Goal: Task Accomplishment & Management: Manage account settings

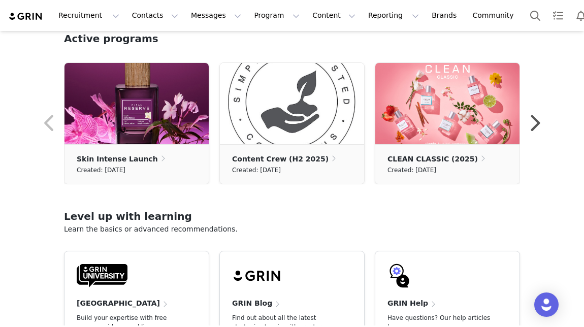
scroll to position [322, 0]
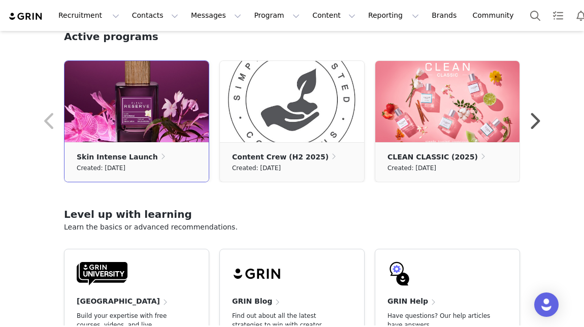
click at [164, 167] on div "Created: [DATE]" at bounding box center [137, 168] width 120 height 11
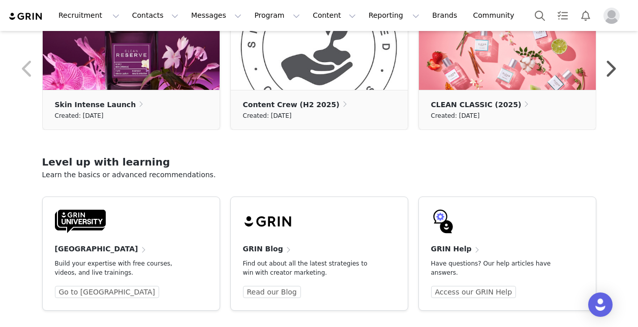
scroll to position [376, 0]
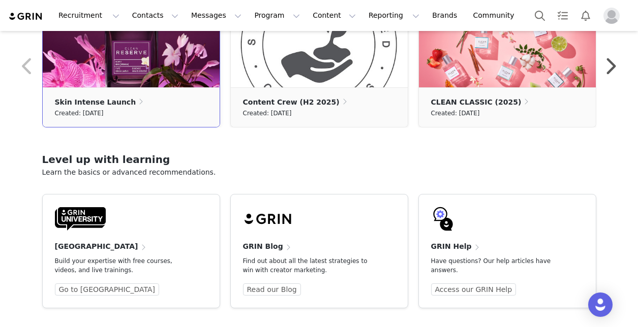
click at [178, 107] on div "Skin Intense Launch Created: September 30, 2025" at bounding box center [131, 107] width 177 height 27
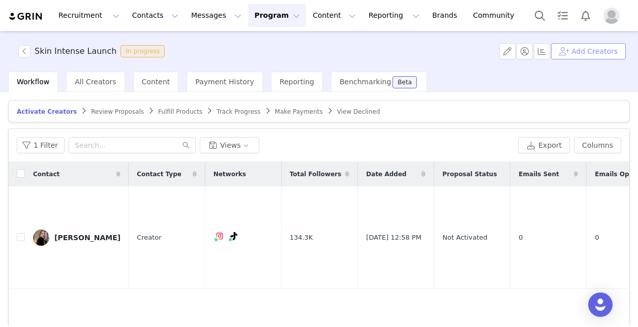
click at [577, 49] on button "Add Creators" at bounding box center [588, 51] width 75 height 16
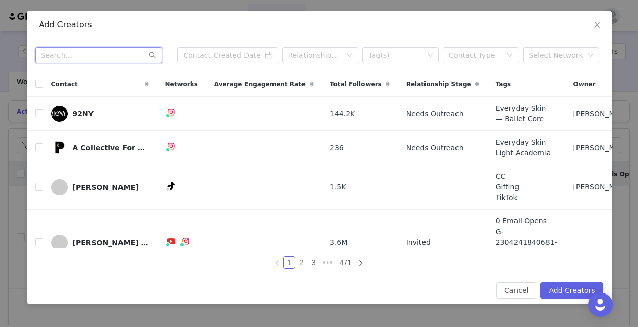
click at [125, 53] on input "text" at bounding box center [98, 55] width 127 height 16
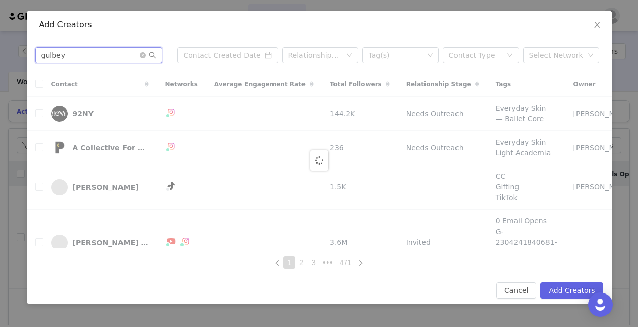
type input "gulbey"
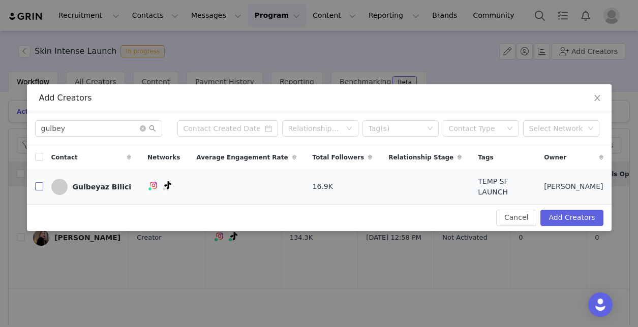
click at [37, 187] on input "checkbox" at bounding box center [39, 186] width 8 height 8
checkbox input "true"
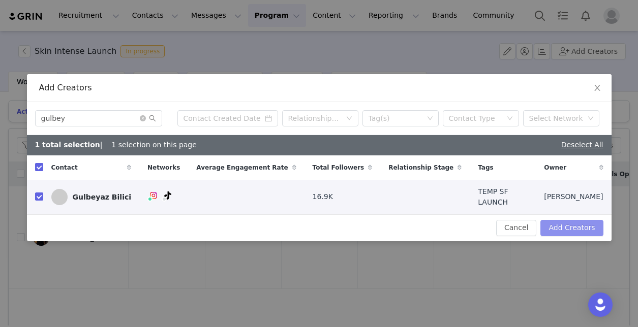
click at [564, 229] on button "Add Creators" at bounding box center [571, 228] width 62 height 16
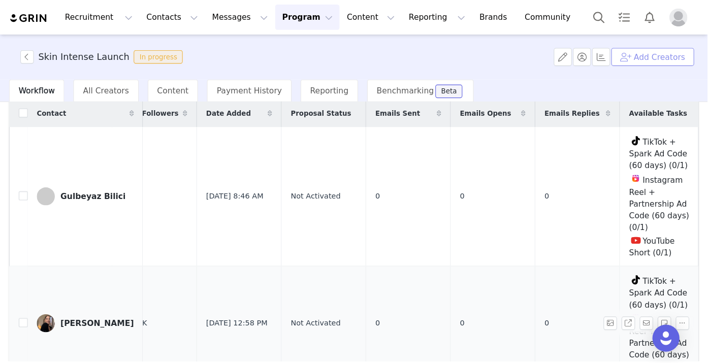
scroll to position [4, 180]
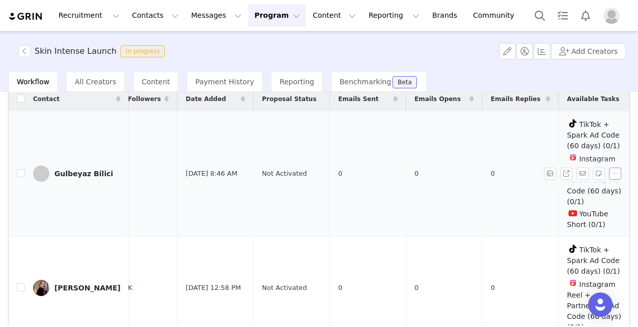
click at [584, 172] on button "button" at bounding box center [615, 174] width 12 height 12
click at [465, 177] on td "0" at bounding box center [444, 173] width 76 height 125
click at [577, 134] on span "TikTok + Spark Ad Code (60 days) (0/1)" at bounding box center [593, 134] width 53 height 29
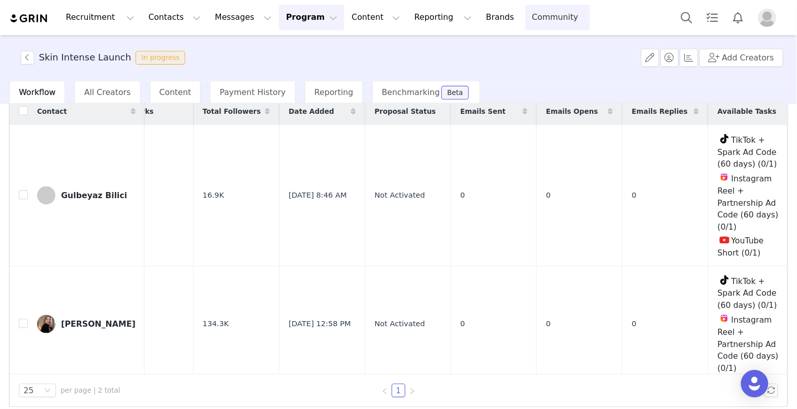
scroll to position [0, 20]
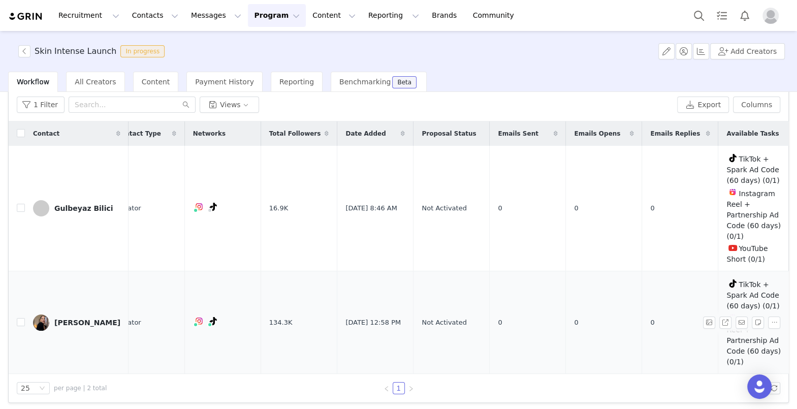
click at [524, 283] on td "0" at bounding box center [528, 322] width 76 height 103
click at [584, 131] on span "Available Tasks" at bounding box center [753, 133] width 52 height 9
click at [584, 210] on button "button" at bounding box center [774, 208] width 12 height 12
click at [584, 206] on td "0" at bounding box center [604, 208] width 76 height 125
click at [584, 169] on span "TikTok + Spark Ad Code (60 days) (0/1)" at bounding box center [753, 169] width 53 height 29
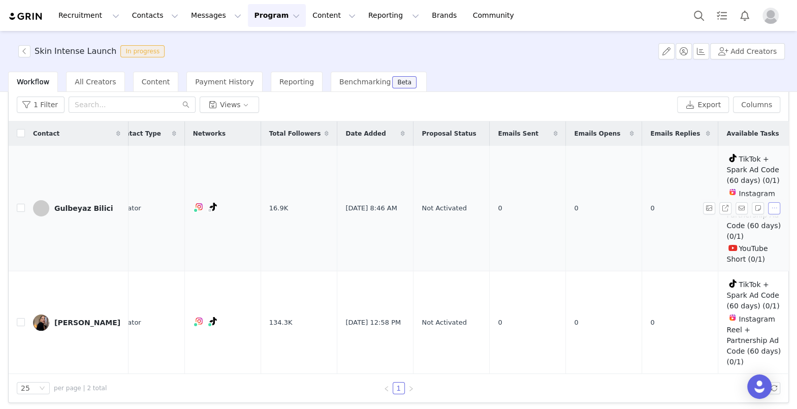
click at [584, 209] on button "button" at bounding box center [774, 208] width 12 height 12
click at [584, 241] on span "Remove Proposal" at bounding box center [747, 240] width 61 height 11
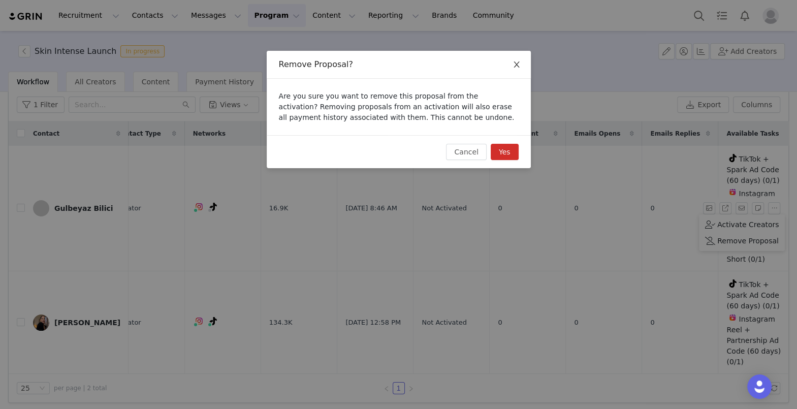
click at [514, 61] on icon "icon: close" at bounding box center [517, 64] width 8 height 8
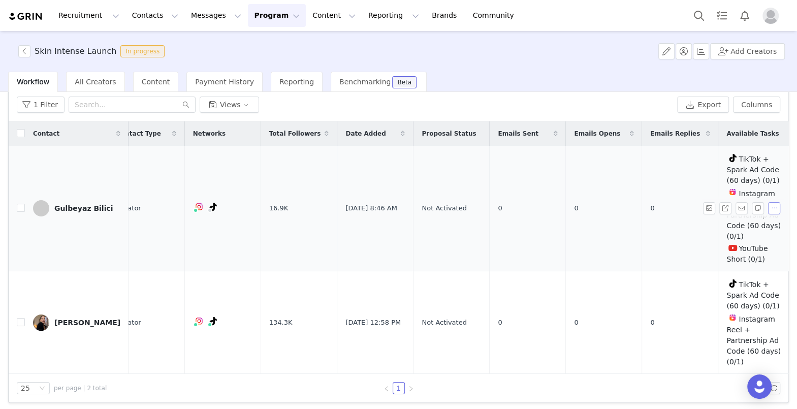
click at [584, 205] on button "button" at bounding box center [774, 208] width 12 height 12
click at [584, 236] on span "Remove Proposal" at bounding box center [747, 240] width 61 height 11
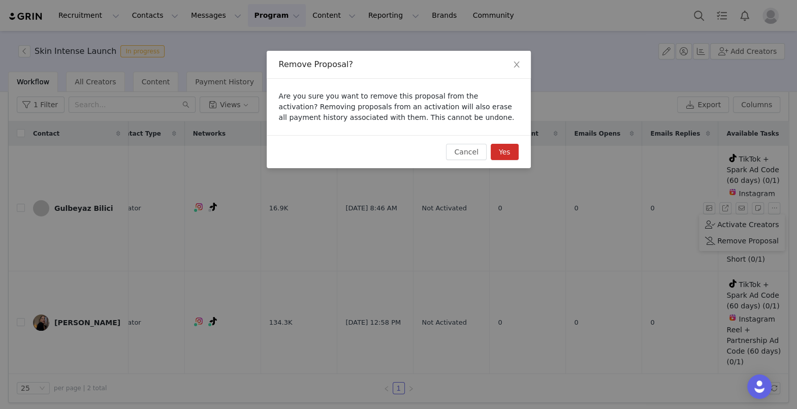
click at [505, 153] on button "Yes" at bounding box center [505, 152] width 28 height 16
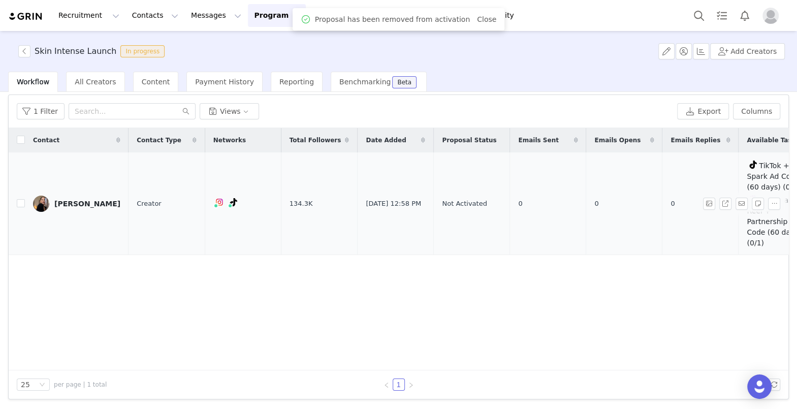
scroll to position [33, 0]
click at [85, 112] on input "text" at bounding box center [132, 112] width 127 height 16
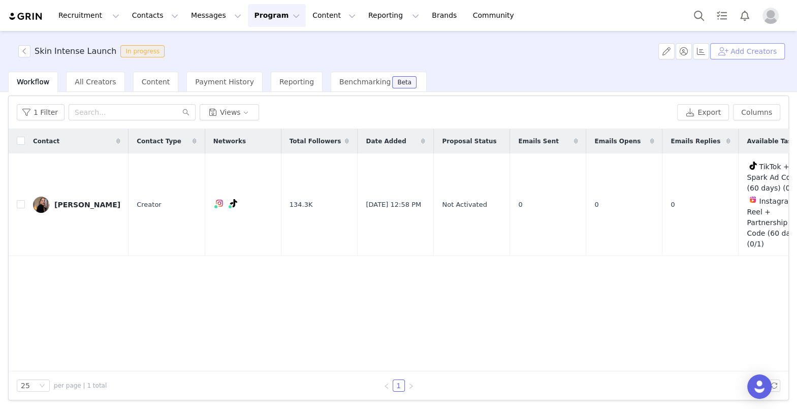
click at [584, 56] on button "Add Creators" at bounding box center [747, 51] width 75 height 16
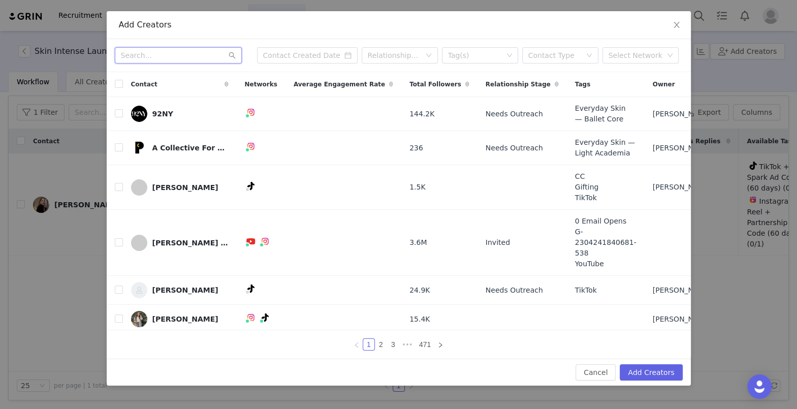
click at [214, 63] on input "text" at bounding box center [178, 55] width 127 height 16
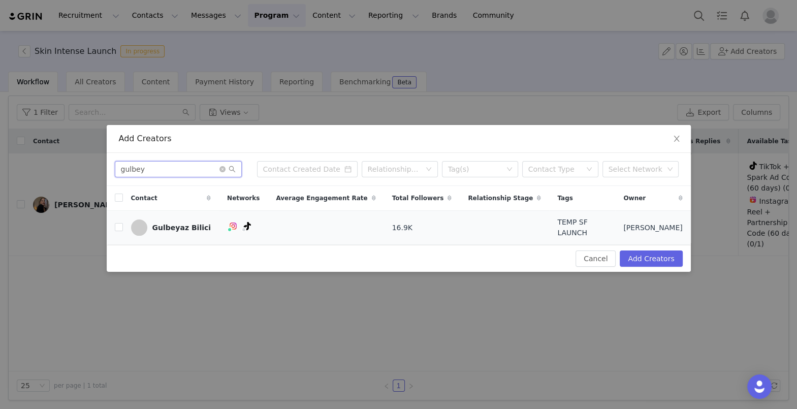
type input "gulbey"
click at [584, 228] on span "TEMP SF LAUNCH" at bounding box center [582, 227] width 50 height 21
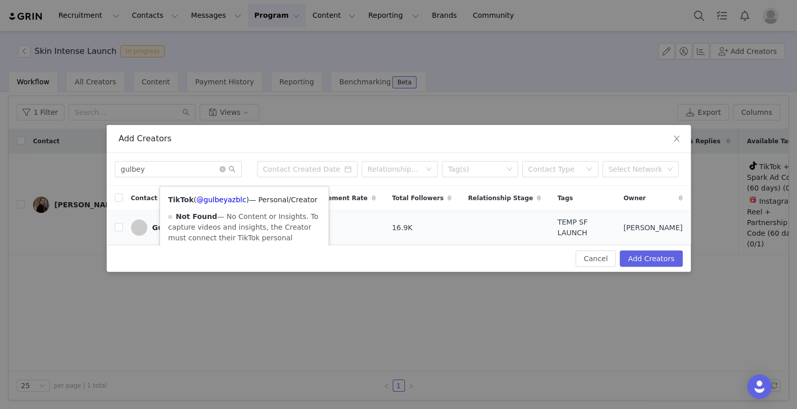
click at [241, 224] on div "Not Found — No Content or Insights. To capture videos and insights, the Creator…" at bounding box center [244, 232] width 152 height 43
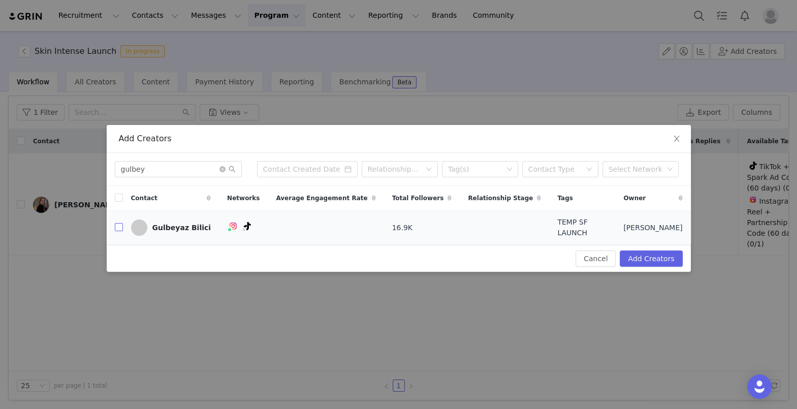
click at [121, 228] on input "checkbox" at bounding box center [119, 227] width 8 height 8
checkbox input "true"
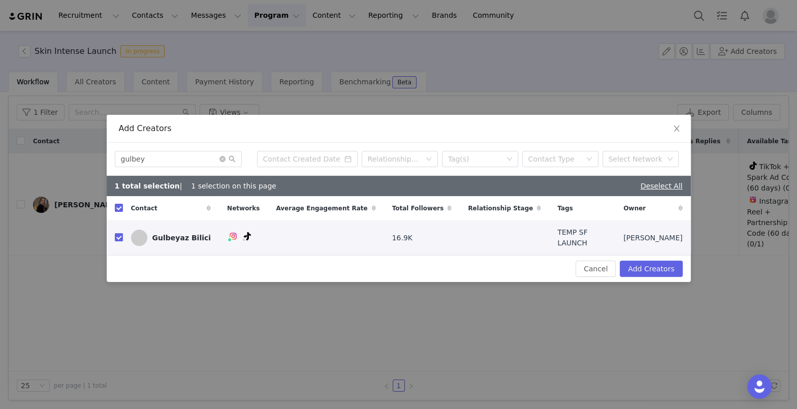
click at [246, 209] on span "Networks" at bounding box center [243, 208] width 33 height 9
click at [584, 164] on div "Select Network" at bounding box center [636, 159] width 55 height 10
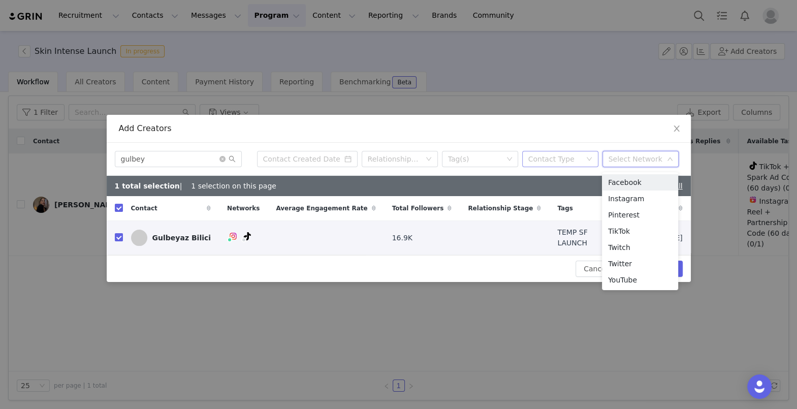
click at [540, 164] on div "Contact Type" at bounding box center [554, 159] width 53 height 10
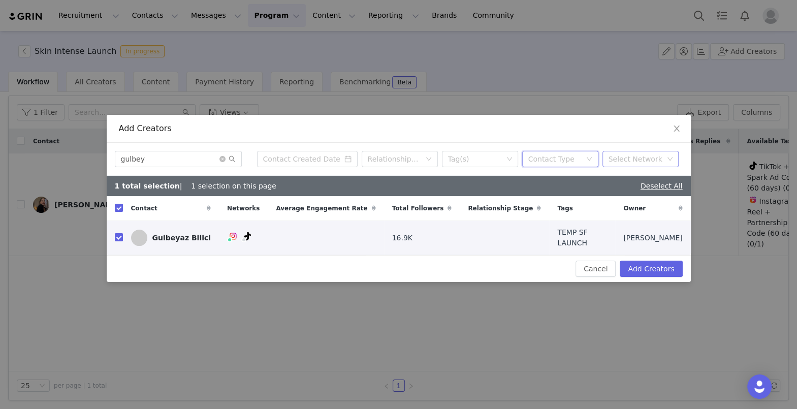
click at [584, 163] on div "Select Network" at bounding box center [636, 159] width 55 height 10
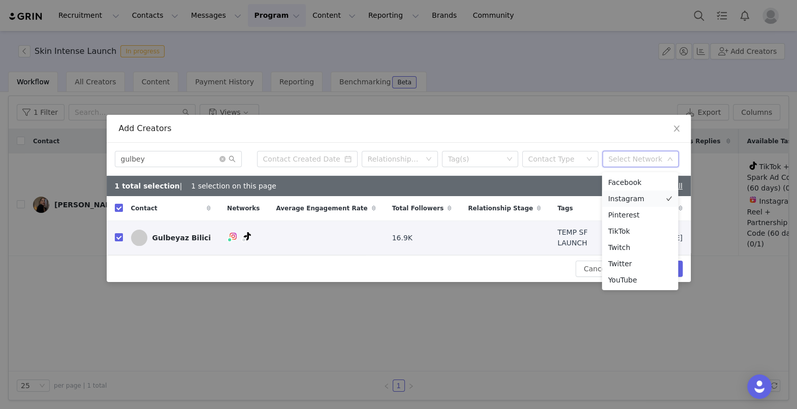
click at [584, 199] on li "Instagram" at bounding box center [640, 199] width 76 height 16
click at [584, 230] on li "TikTok" at bounding box center [640, 231] width 76 height 16
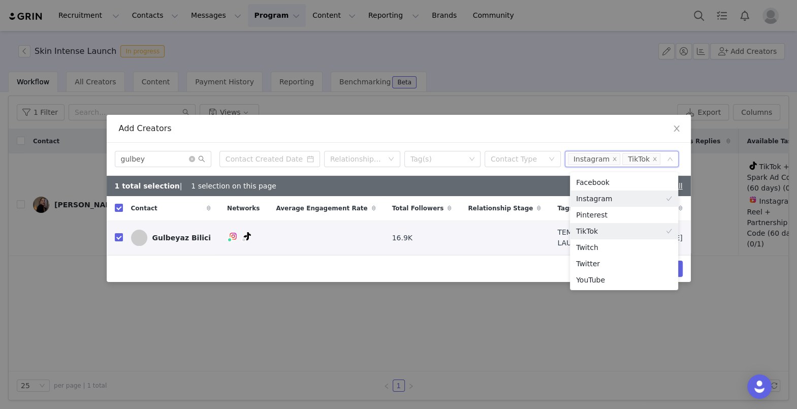
click at [494, 246] on td at bounding box center [504, 238] width 89 height 34
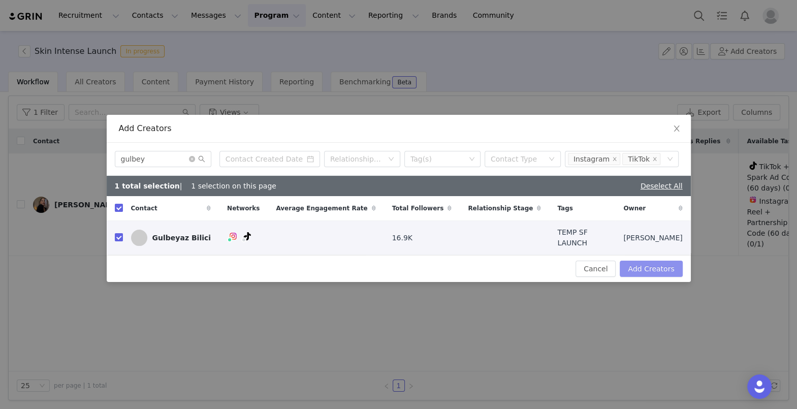
click at [584, 266] on button "Add Creators" at bounding box center [651, 269] width 62 height 16
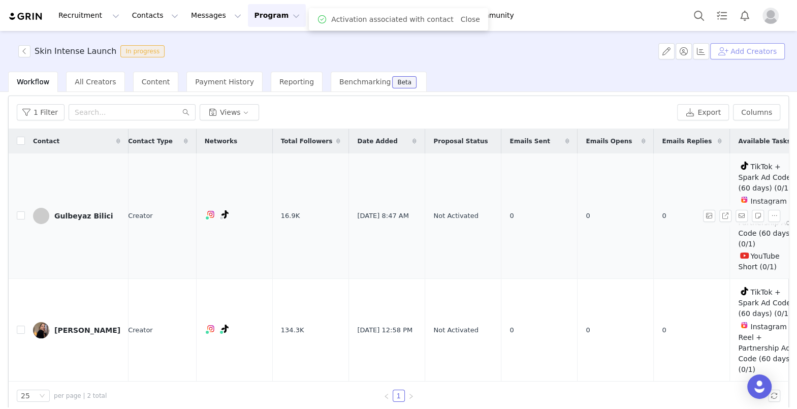
scroll to position [0, 20]
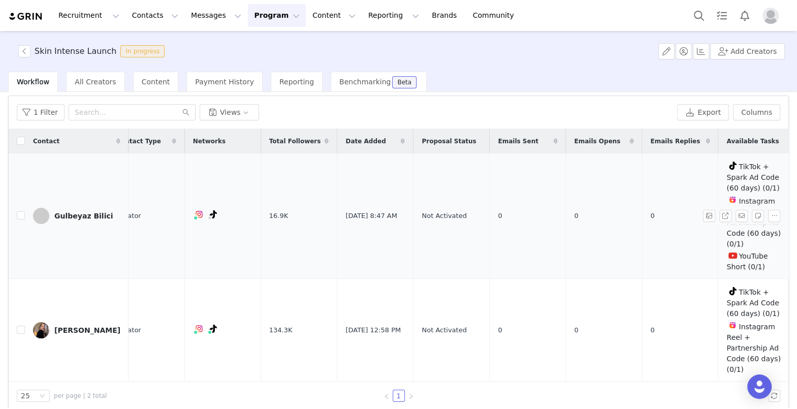
click at [584, 241] on div "Instagram Reel + Partnership Ad Code (60 days) (0/1)" at bounding box center [755, 222] width 56 height 56
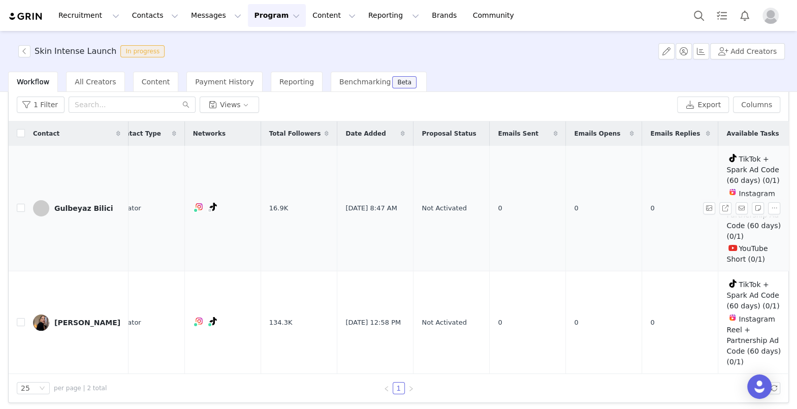
scroll to position [0, 0]
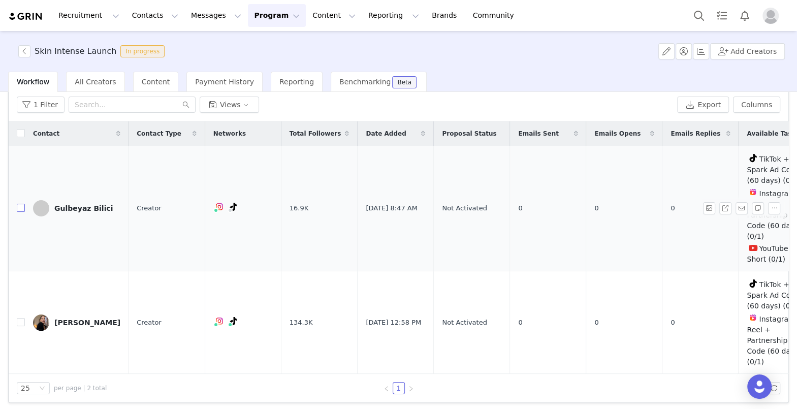
click at [17, 208] on input "checkbox" at bounding box center [21, 208] width 8 height 8
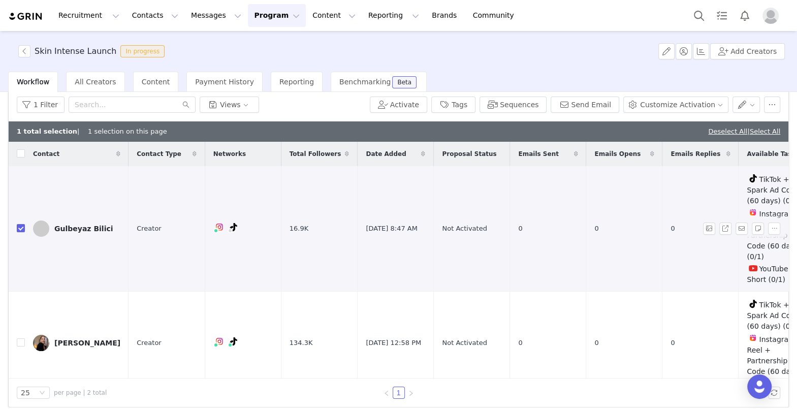
click at [16, 229] on td at bounding box center [17, 228] width 16 height 125
click at [19, 224] on input "checkbox" at bounding box center [21, 228] width 8 height 8
checkbox input "false"
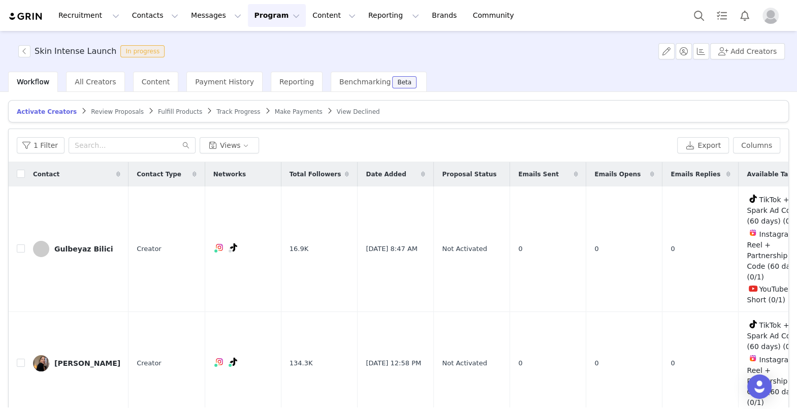
click at [294, 111] on span "Make Payments" at bounding box center [299, 111] width 48 height 7
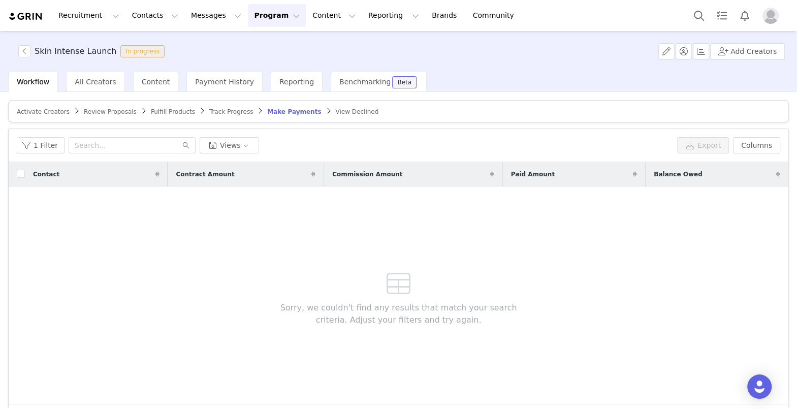
click at [23, 119] on article "Activate Creators Review Proposals Fulfill Products Track Progress Make Payment…" at bounding box center [398, 111] width 781 height 22
click at [35, 115] on article "Activate Creators Review Proposals Fulfill Products Track Progress Make Payment…" at bounding box center [398, 111] width 781 height 22
click at [35, 112] on span "Activate Creators" at bounding box center [43, 111] width 53 height 7
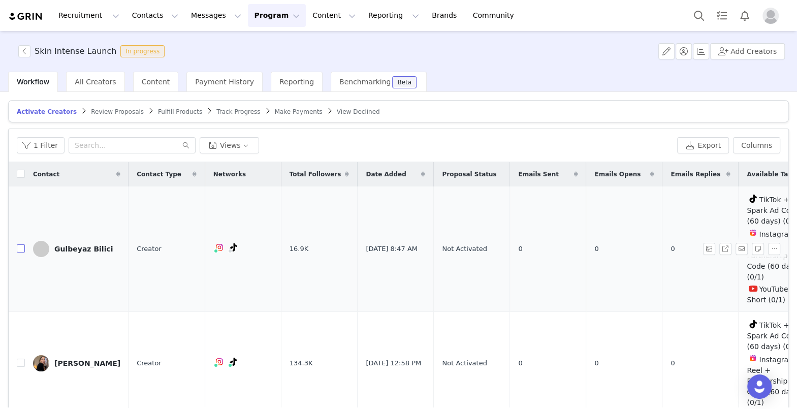
click at [17, 249] on input "checkbox" at bounding box center [21, 248] width 8 height 8
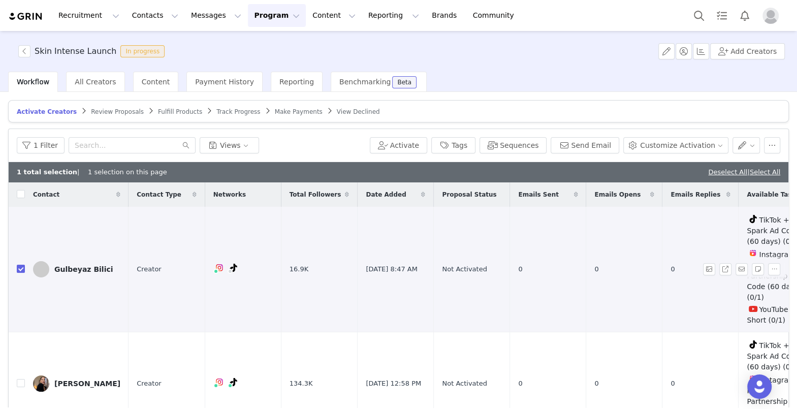
scroll to position [0, 20]
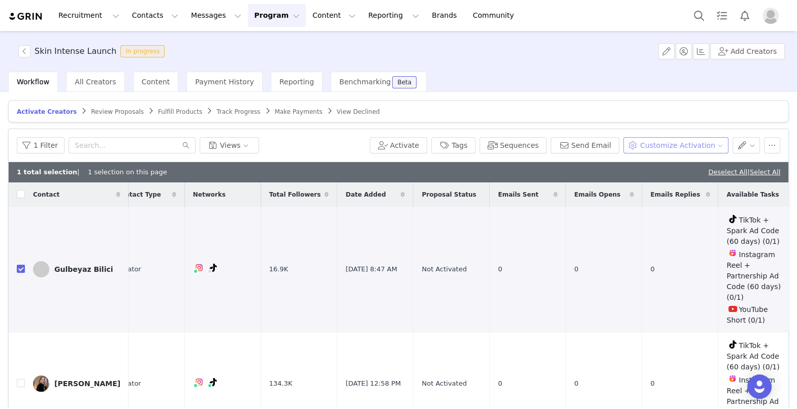
click at [584, 145] on button "Customize Activation" at bounding box center [675, 145] width 105 height 16
click at [584, 180] on span "Edit Available Tasks" at bounding box center [683, 180] width 70 height 11
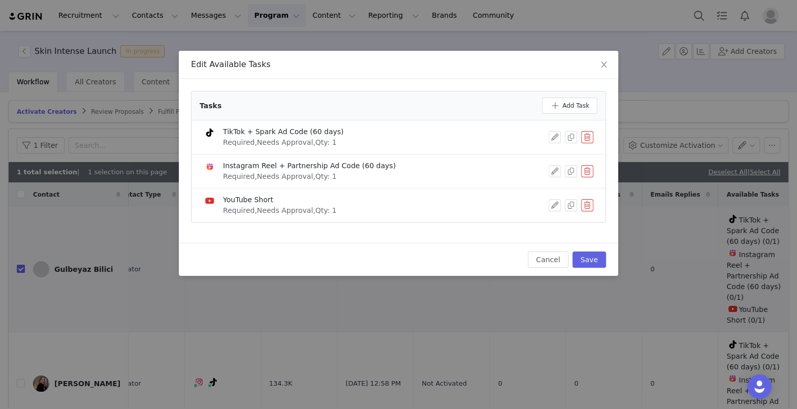
click at [584, 203] on button "button" at bounding box center [587, 205] width 12 height 12
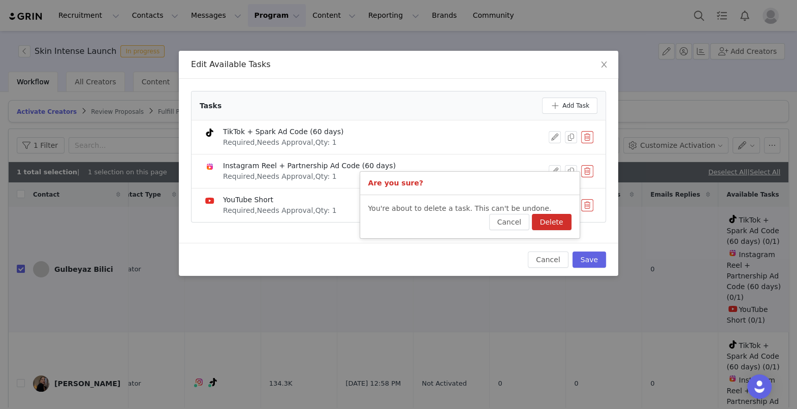
click at [551, 219] on button "Delete" at bounding box center [552, 222] width 40 height 16
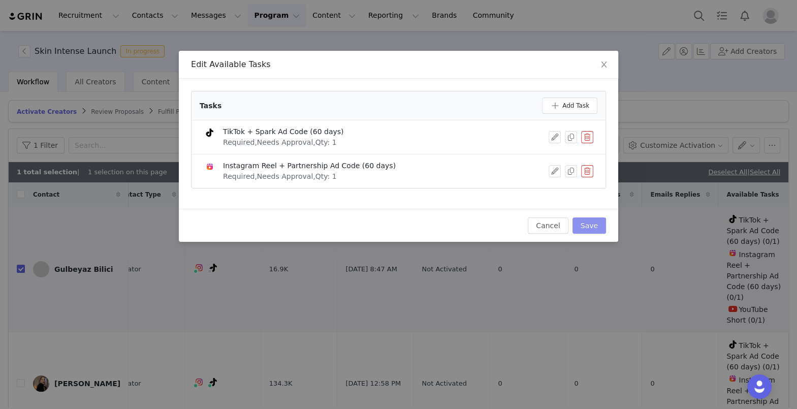
click at [584, 225] on button "Save" at bounding box center [590, 225] width 34 height 16
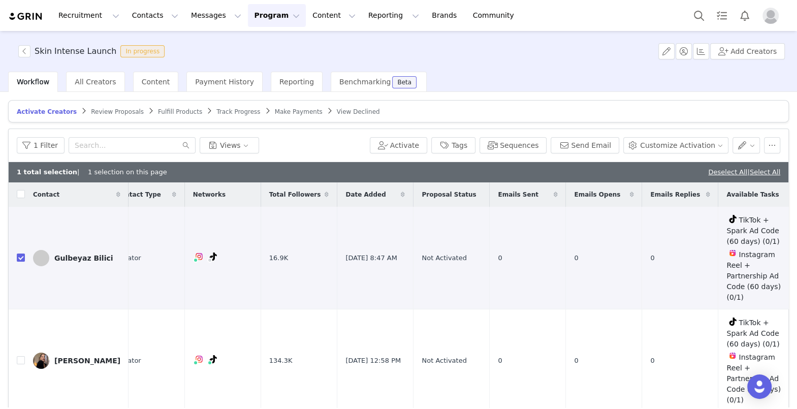
click at [584, 191] on span "Available Tasks" at bounding box center [753, 194] width 52 height 9
click at [17, 259] on input "checkbox" at bounding box center [21, 258] width 8 height 8
checkbox input "false"
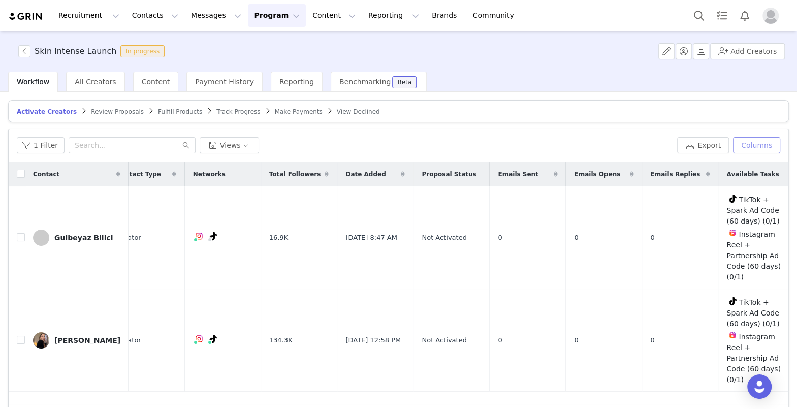
click at [584, 143] on button "Columns" at bounding box center [756, 145] width 47 height 16
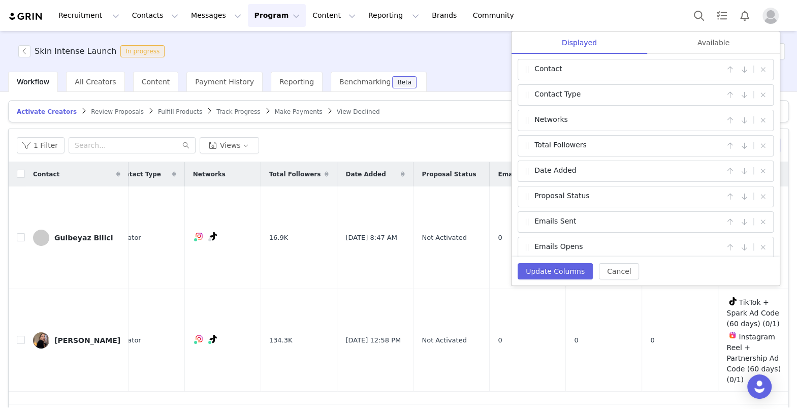
scroll to position [55, 0]
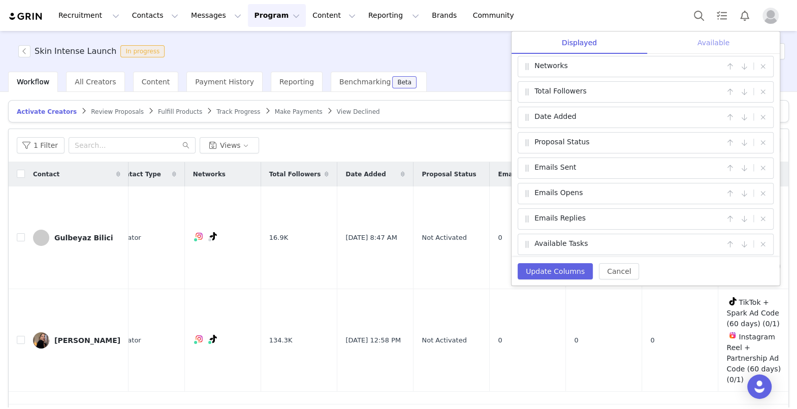
click at [584, 41] on div "Available" at bounding box center [713, 43] width 133 height 23
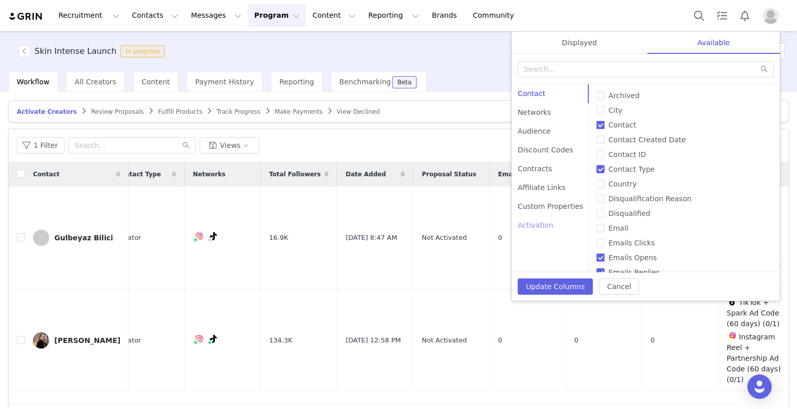
click at [551, 223] on div "Activation" at bounding box center [551, 225] width 78 height 19
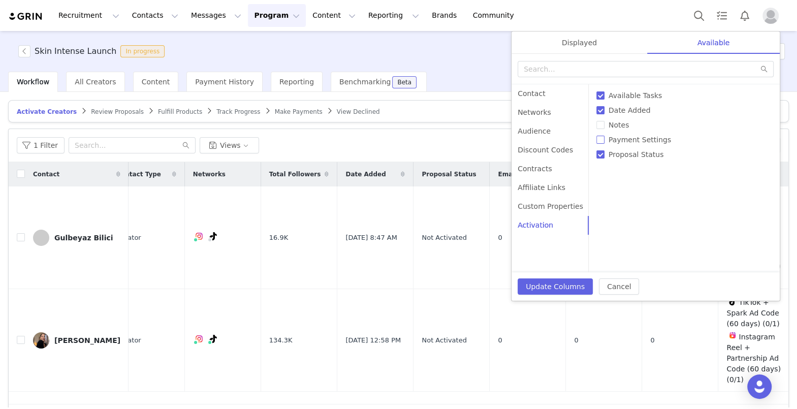
click at [584, 137] on input "Payment Settings" at bounding box center [600, 140] width 8 height 8
checkbox input "true"
click at [532, 205] on div "Custom Properties" at bounding box center [551, 206] width 78 height 19
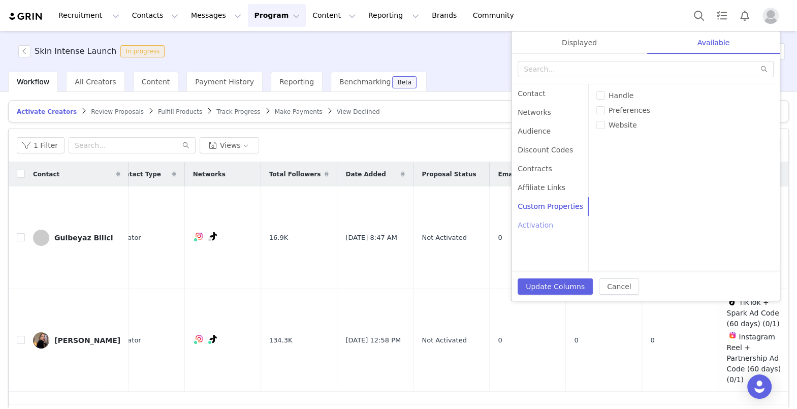
click at [544, 229] on div "Activation" at bounding box center [551, 225] width 78 height 19
click at [584, 138] on input "Payment Settings" at bounding box center [600, 140] width 8 height 8
checkbox input "false"
click at [539, 147] on div "Discount Codes" at bounding box center [551, 150] width 78 height 19
click at [539, 169] on div "Contracts" at bounding box center [551, 169] width 78 height 19
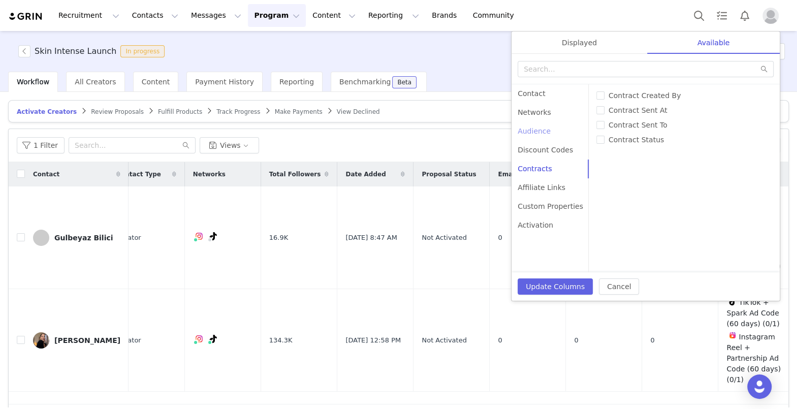
click at [540, 130] on div "Audience" at bounding box center [551, 131] width 78 height 19
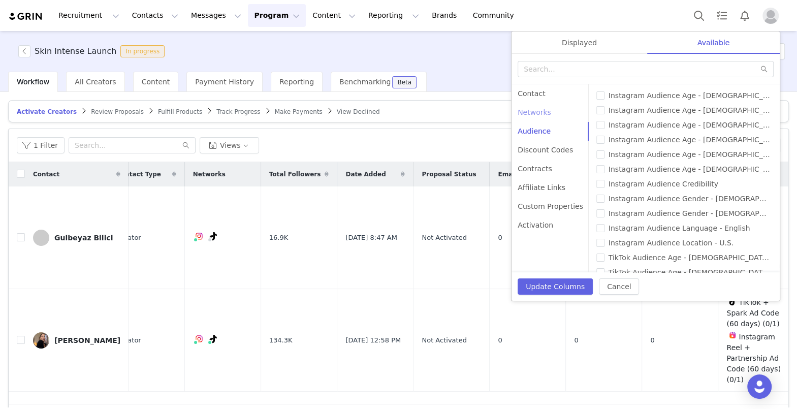
click at [541, 118] on div "Networks" at bounding box center [551, 112] width 78 height 19
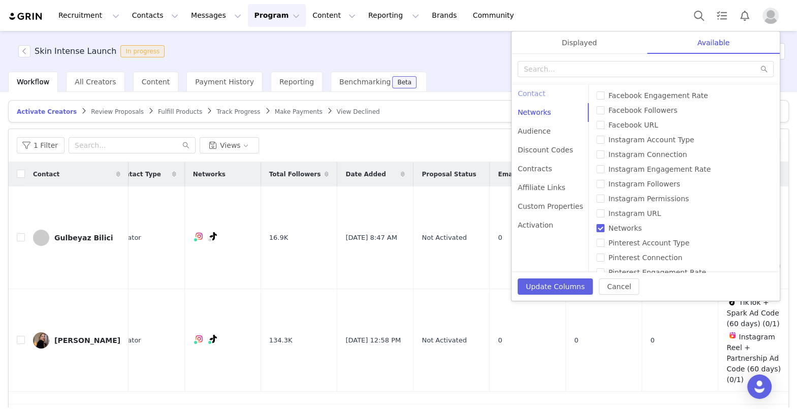
click at [540, 87] on div "Contact" at bounding box center [551, 93] width 78 height 19
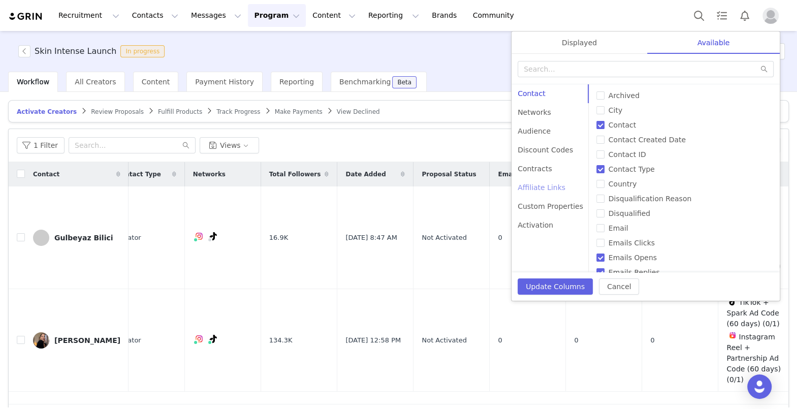
click at [562, 181] on div "Affiliate Links" at bounding box center [551, 187] width 78 height 19
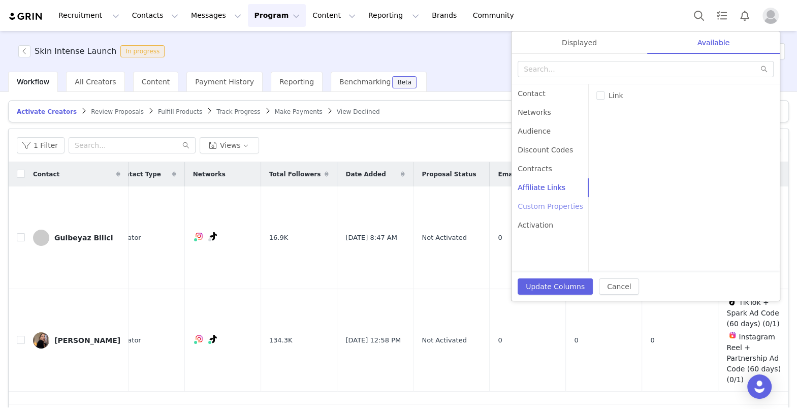
click at [564, 210] on div "Custom Properties" at bounding box center [551, 206] width 78 height 19
click at [561, 232] on div "Activation" at bounding box center [551, 225] width 78 height 19
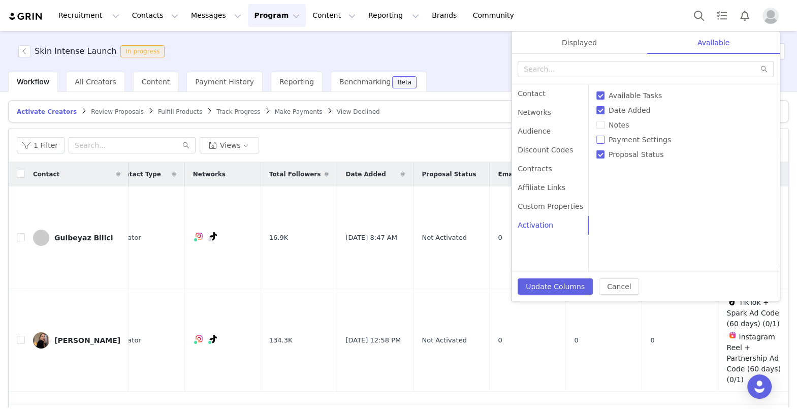
click at [584, 139] on span "Payment Settings" at bounding box center [640, 140] width 71 height 8
click at [584, 139] on input "Payment Settings" at bounding box center [600, 140] width 8 height 8
checkbox input "true"
click at [532, 284] on button "Update Columns" at bounding box center [555, 286] width 75 height 16
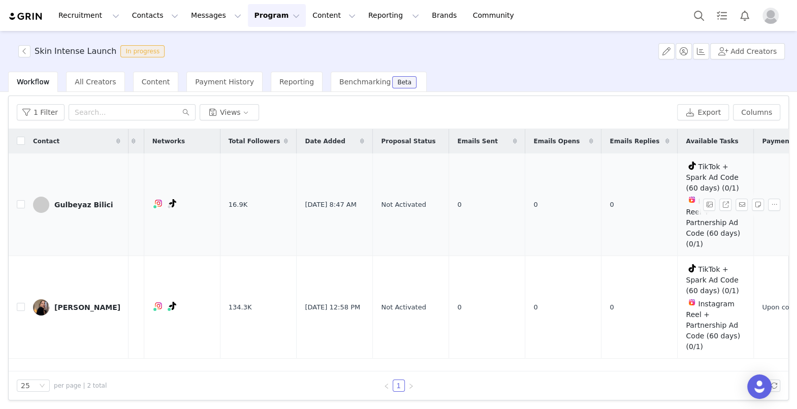
scroll to position [0, 0]
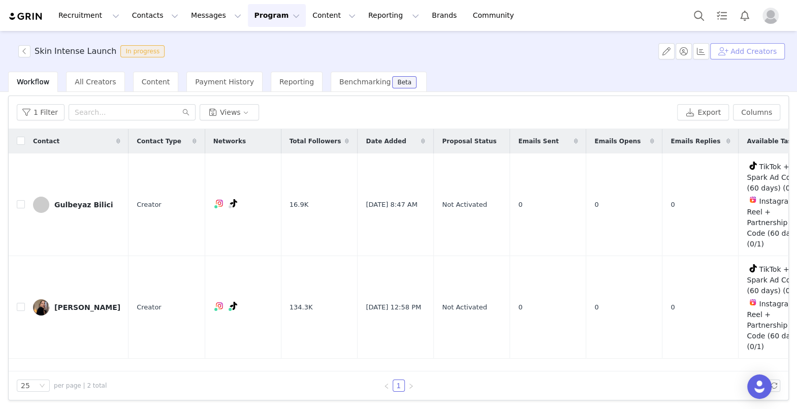
click at [584, 58] on button "Add Creators" at bounding box center [747, 51] width 75 height 16
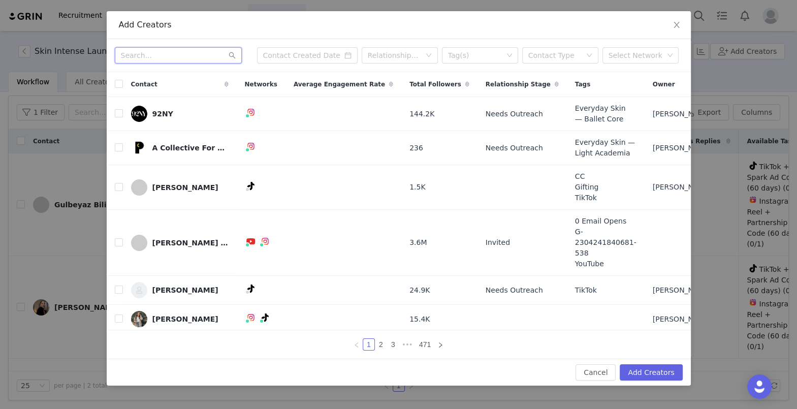
click at [180, 52] on input "text" at bounding box center [178, 55] width 127 height 16
type input "julia dov"
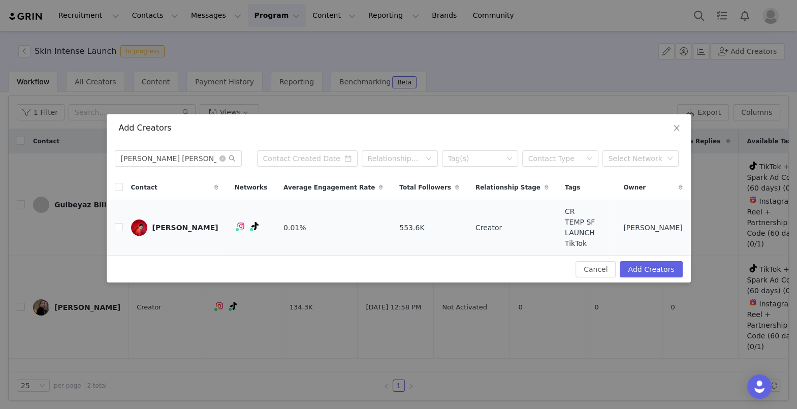
click at [327, 225] on td "0.01%" at bounding box center [333, 227] width 116 height 55
click at [197, 229] on link "[PERSON_NAME]" at bounding box center [174, 227] width 87 height 16
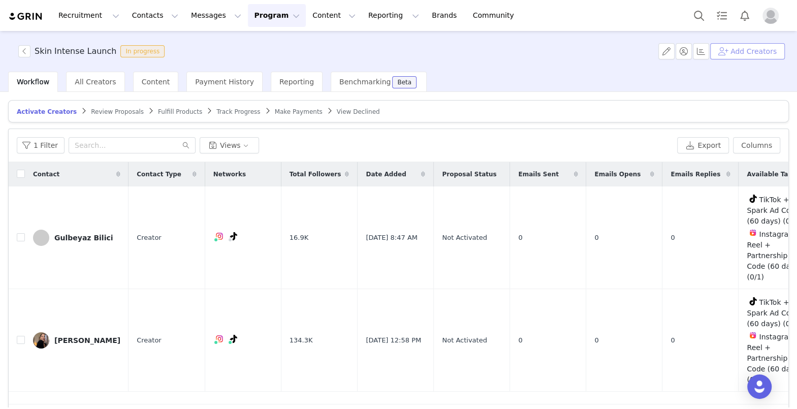
click at [584, 50] on button "Add Creators" at bounding box center [747, 51] width 75 height 16
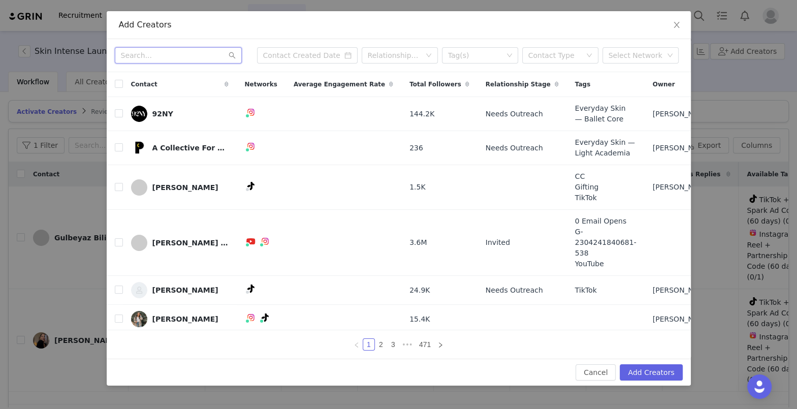
click at [170, 61] on input "text" at bounding box center [178, 55] width 127 height 16
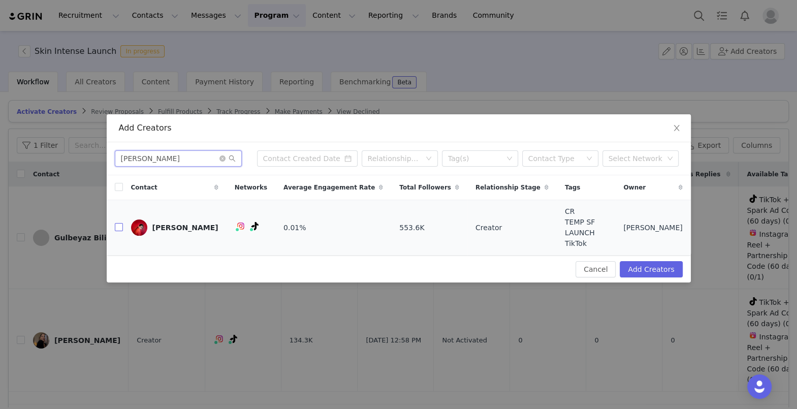
type input "julia dovgal"
click at [117, 229] on input "checkbox" at bounding box center [119, 227] width 8 height 8
checkbox input "true"
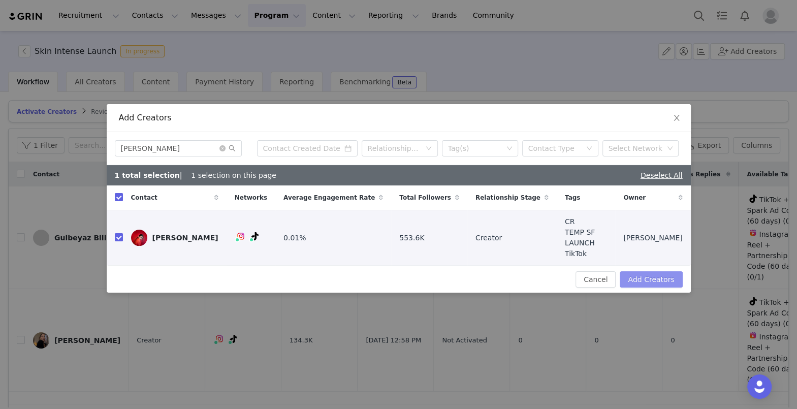
click at [584, 276] on button "Add Creators" at bounding box center [651, 279] width 62 height 16
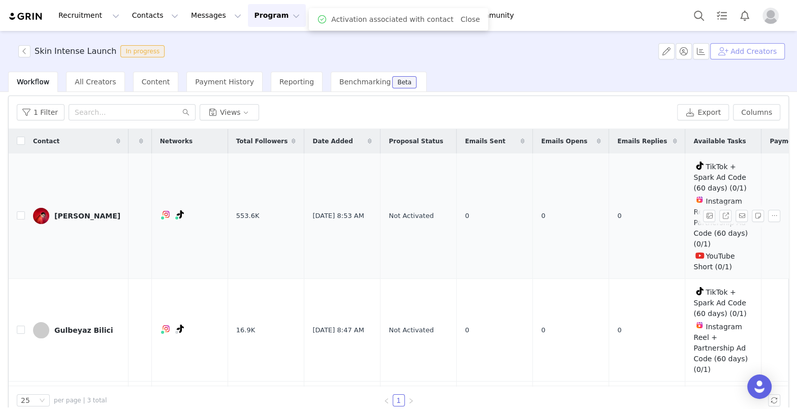
scroll to position [0, 133]
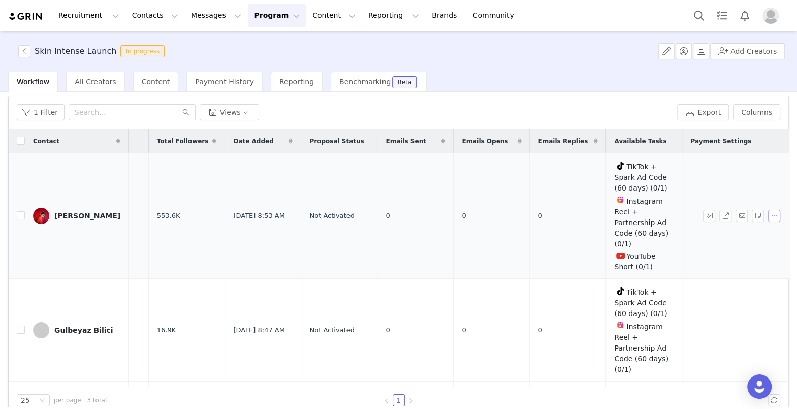
click at [584, 218] on button "button" at bounding box center [774, 216] width 12 height 12
click at [583, 243] on td "0" at bounding box center [568, 215] width 76 height 125
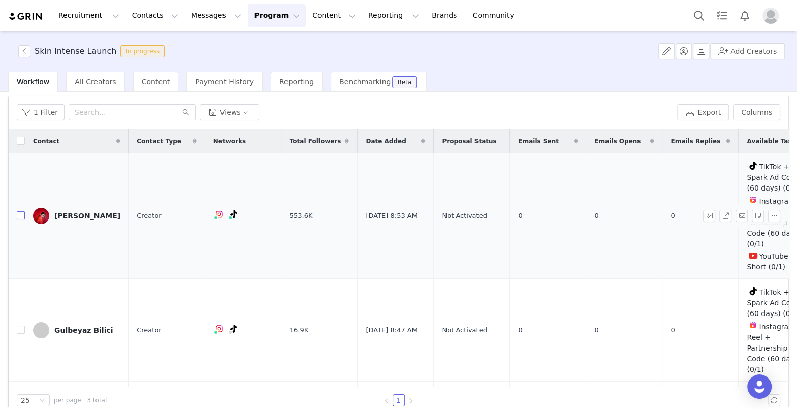
click at [21, 216] on input "checkbox" at bounding box center [21, 215] width 8 height 8
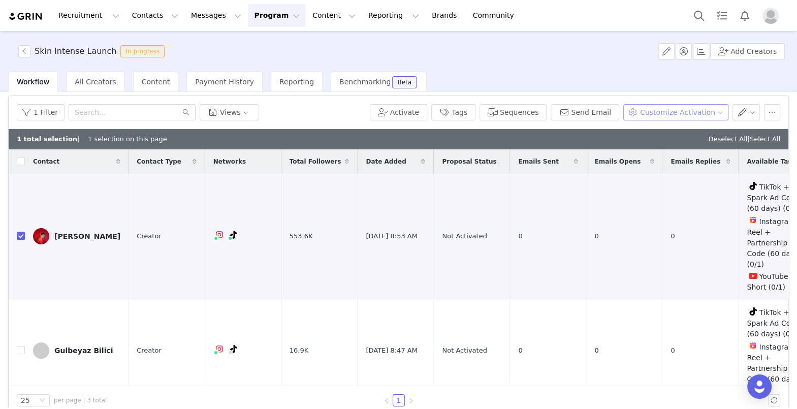
click at [584, 109] on button "Customize Activation" at bounding box center [675, 112] width 105 height 16
click at [584, 152] on span "Edit Available Tasks" at bounding box center [683, 147] width 70 height 11
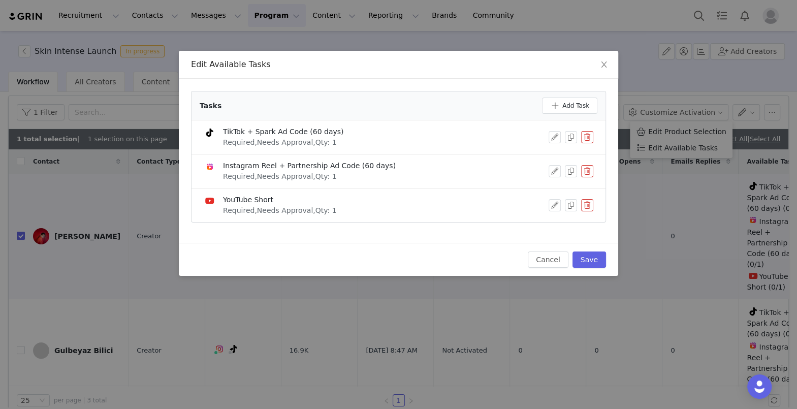
click at [584, 204] on button "button" at bounding box center [587, 205] width 12 height 12
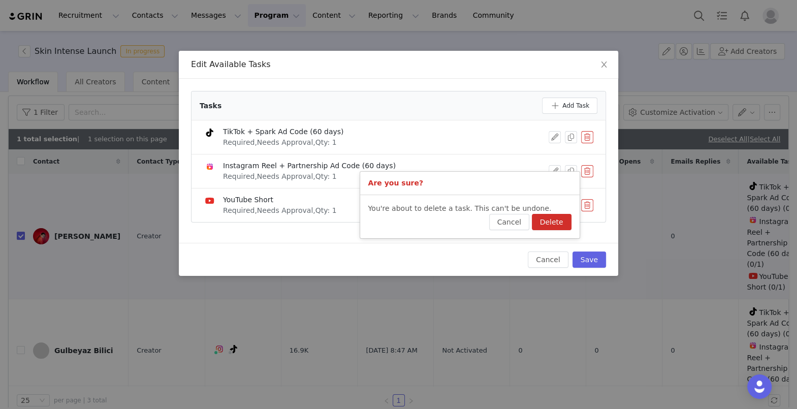
click at [556, 220] on button "Delete" at bounding box center [552, 222] width 40 height 16
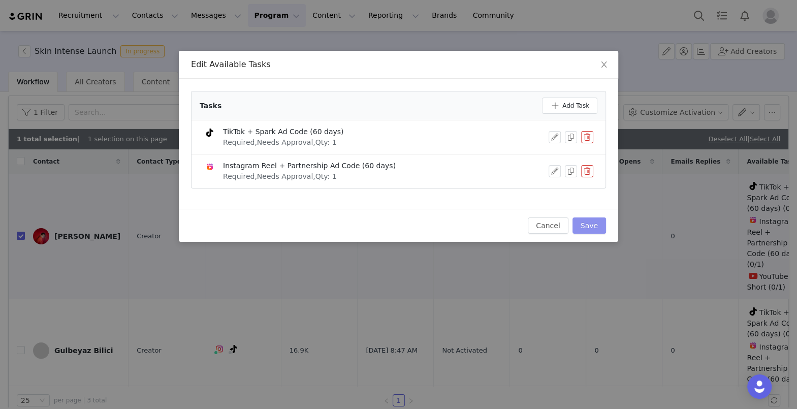
click at [584, 224] on button "Save" at bounding box center [590, 225] width 34 height 16
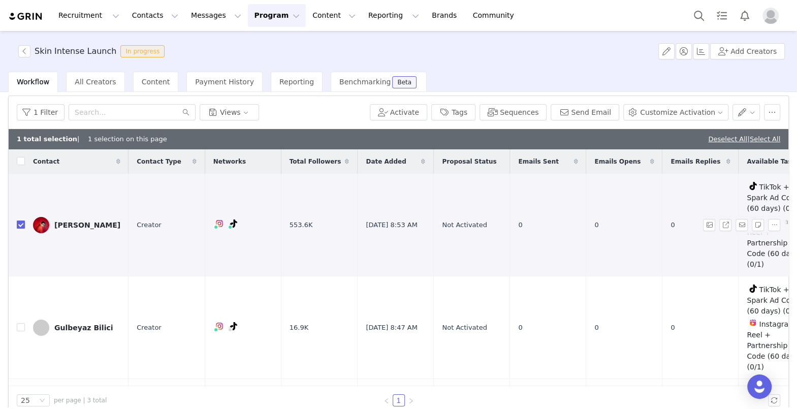
click at [18, 225] on input "checkbox" at bounding box center [21, 225] width 8 height 8
checkbox input "false"
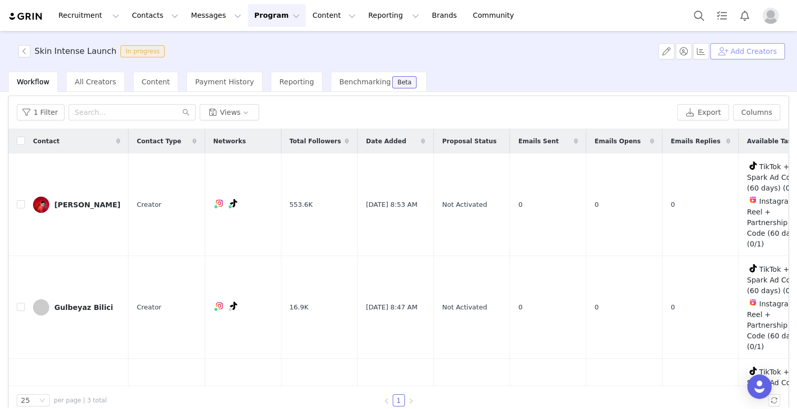
click at [584, 58] on button "Add Creators" at bounding box center [747, 51] width 75 height 16
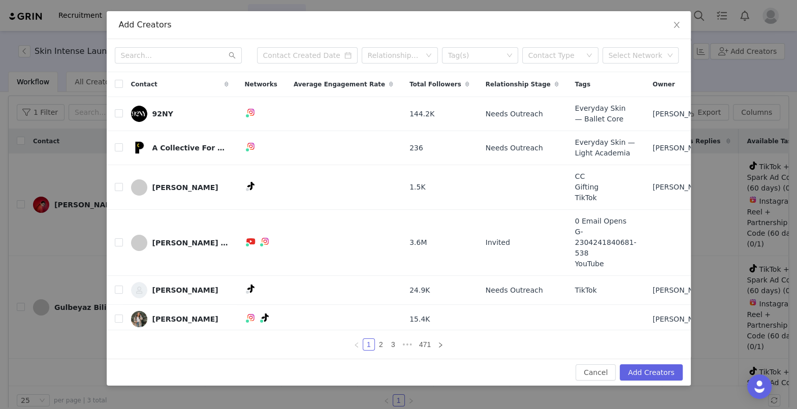
click at [173, 66] on div "Relationship Stage Tag(s) Contact Type Select Network" at bounding box center [399, 55] width 584 height 33
click at [174, 60] on input "text" at bounding box center [178, 55] width 127 height 16
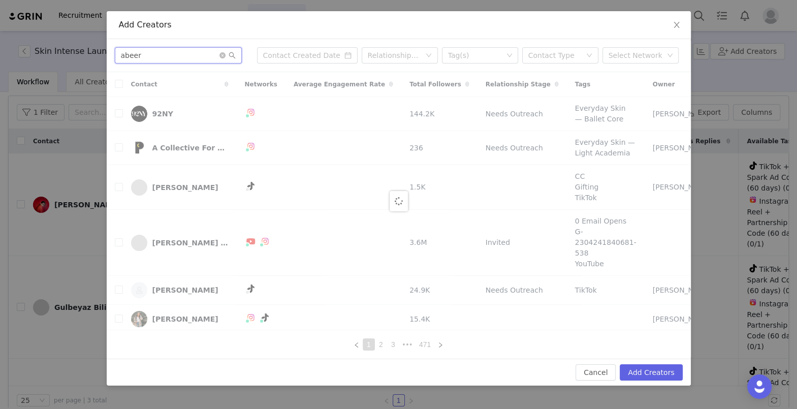
type input "abeer"
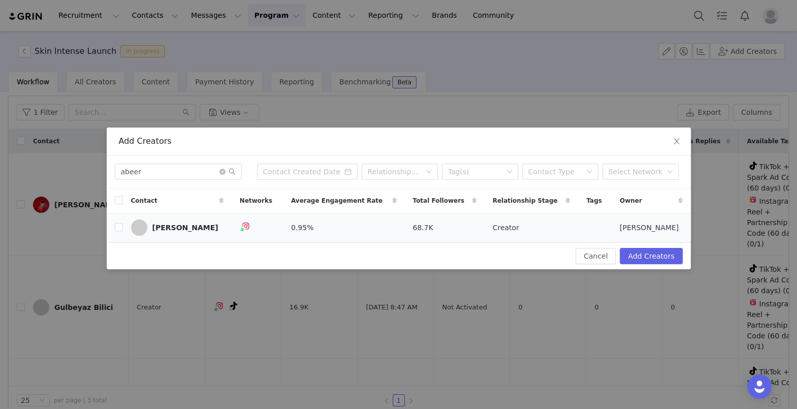
click at [112, 232] on td at bounding box center [115, 227] width 16 height 29
click at [121, 226] on input "checkbox" at bounding box center [119, 227] width 8 height 8
checkbox input "true"
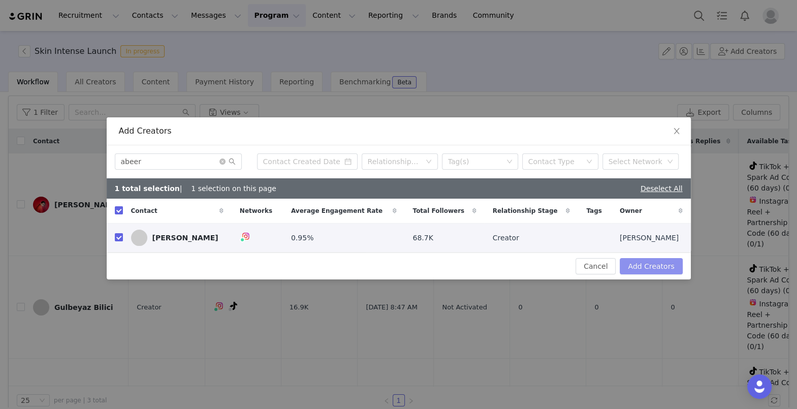
click at [584, 263] on button "Add Creators" at bounding box center [651, 266] width 62 height 16
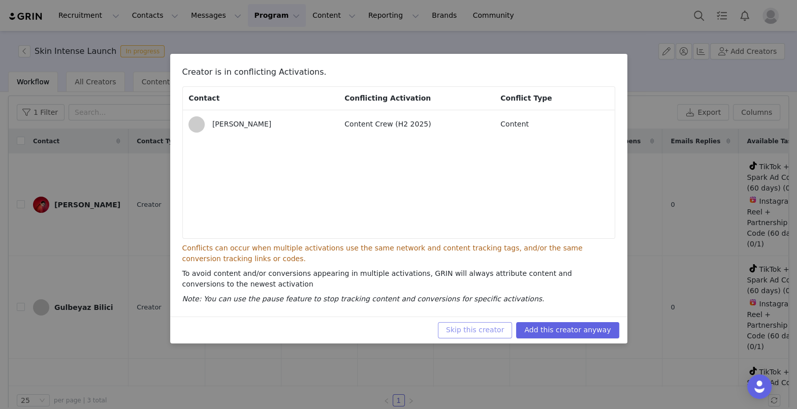
click at [467, 327] on button "Skip this creator" at bounding box center [475, 330] width 74 height 16
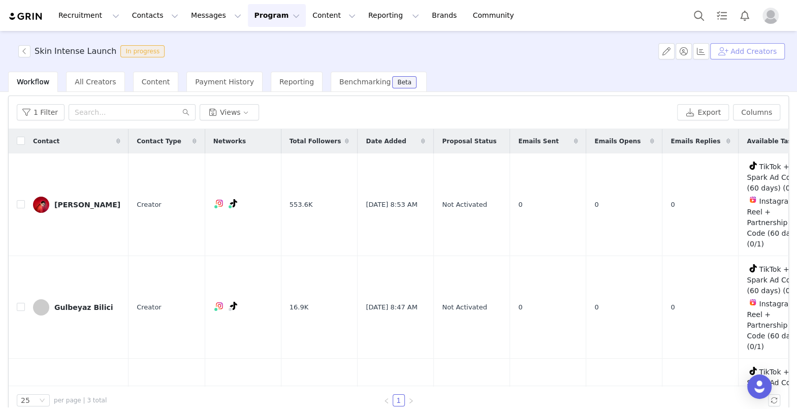
click at [584, 45] on button "Add Creators" at bounding box center [747, 51] width 75 height 16
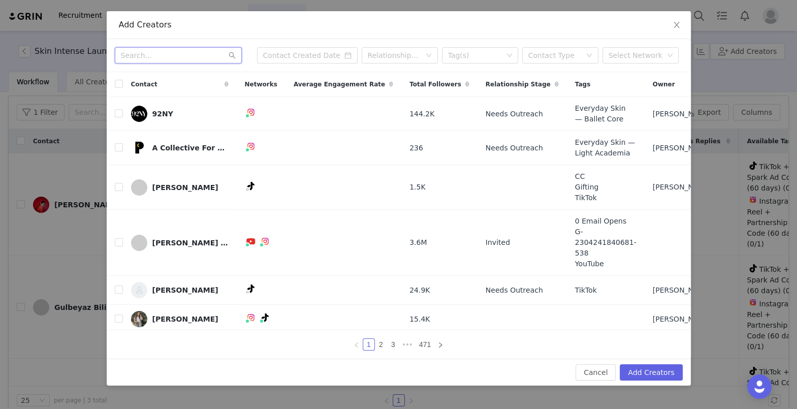
click at [165, 55] on input "text" at bounding box center [178, 55] width 127 height 16
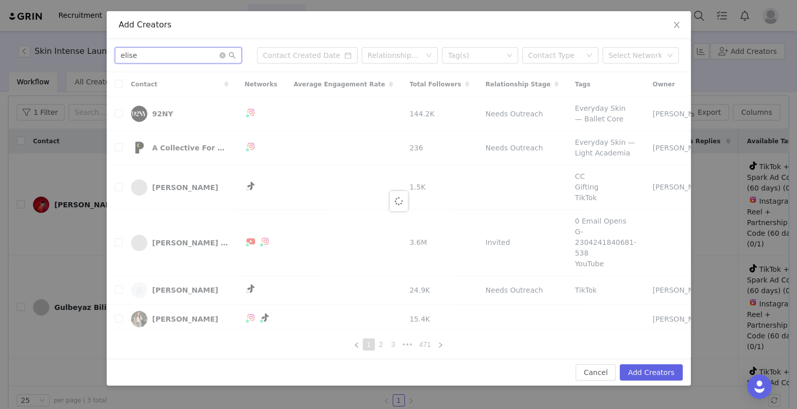
type input "elise"
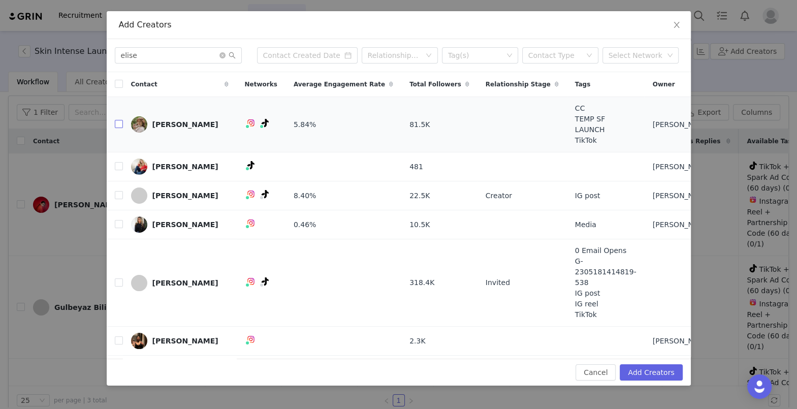
click at [120, 120] on input "checkbox" at bounding box center [119, 124] width 8 height 8
checkbox input "true"
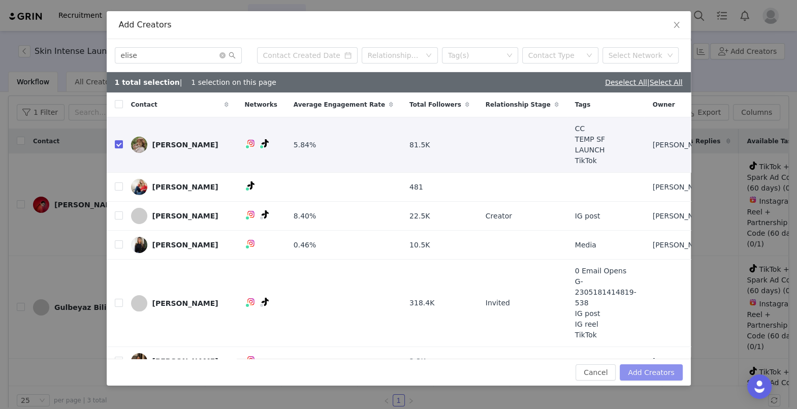
click at [584, 327] on button "Add Creators" at bounding box center [651, 372] width 62 height 16
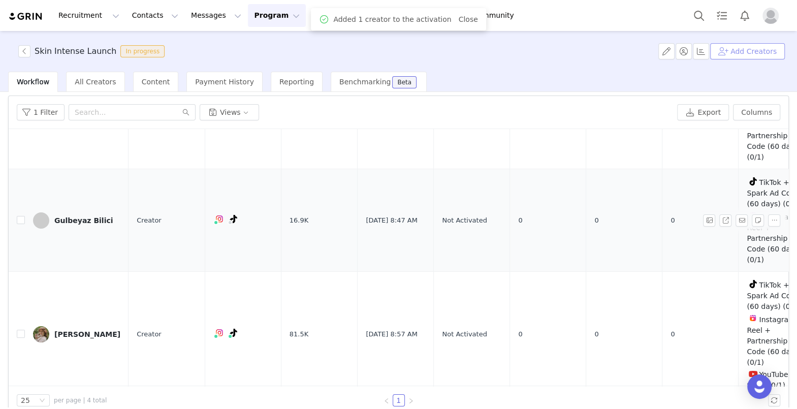
scroll to position [186, 0]
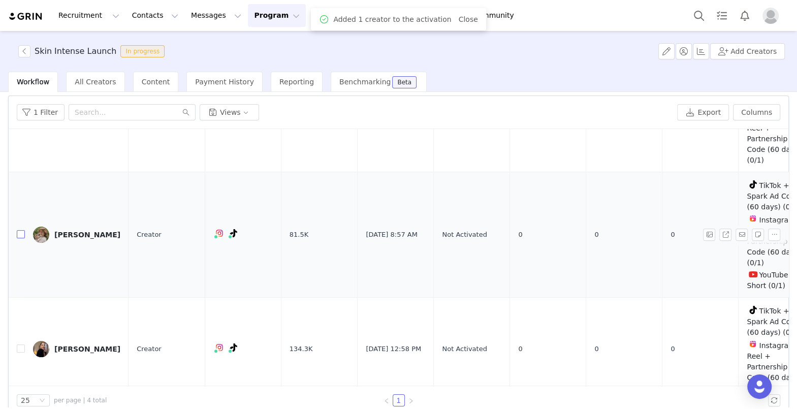
click at [19, 230] on input "checkbox" at bounding box center [21, 234] width 8 height 8
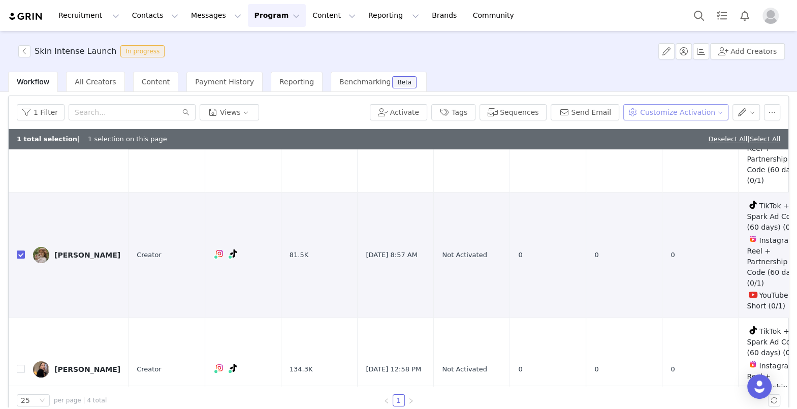
click at [584, 112] on button "Customize Activation" at bounding box center [675, 112] width 105 height 16
click at [584, 149] on span "Edit Available Tasks" at bounding box center [683, 147] width 70 height 11
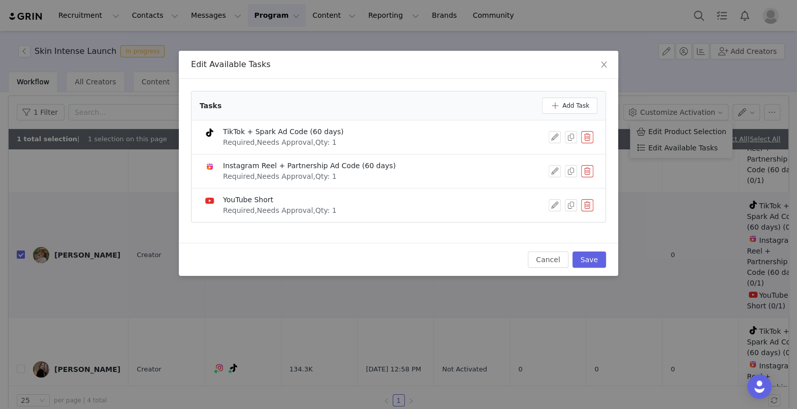
click at [584, 204] on button "button" at bounding box center [587, 205] width 12 height 12
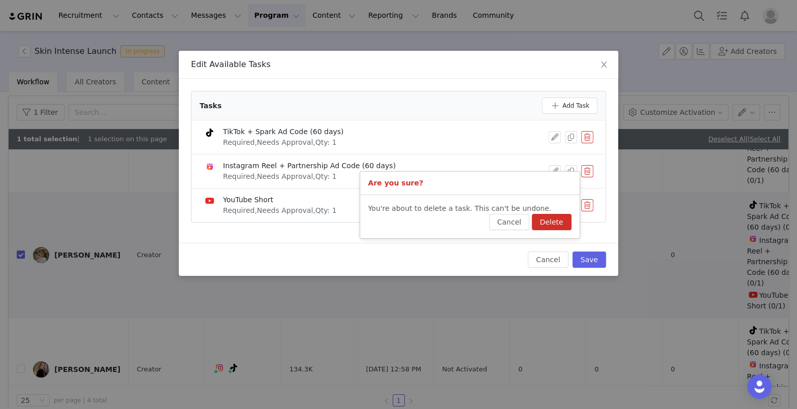
click at [560, 223] on button "Delete" at bounding box center [552, 222] width 40 height 16
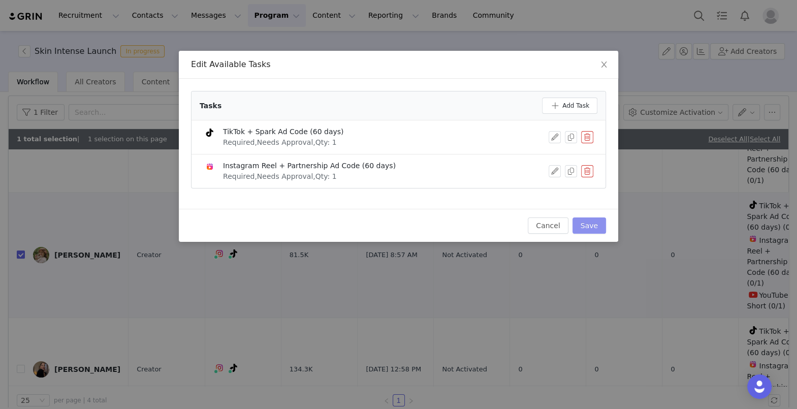
click at [584, 223] on button "Save" at bounding box center [590, 225] width 34 height 16
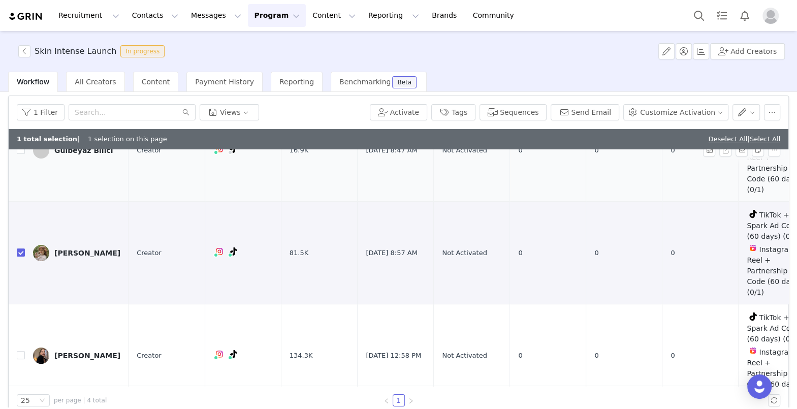
scroll to position [177, 0]
click at [17, 250] on input "checkbox" at bounding box center [21, 253] width 8 height 8
checkbox input "false"
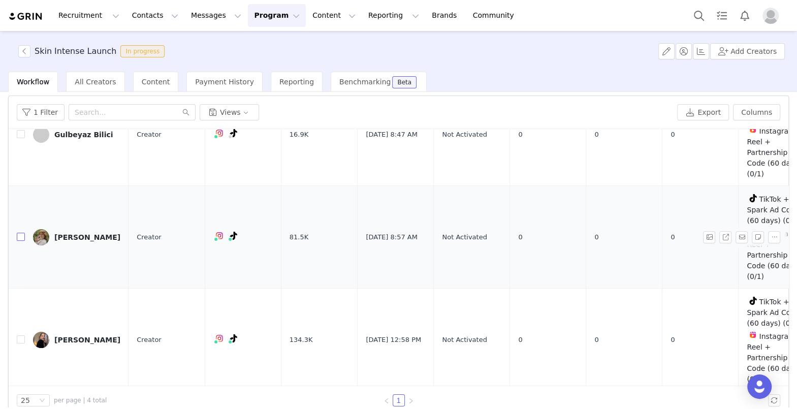
scroll to position [0, 0]
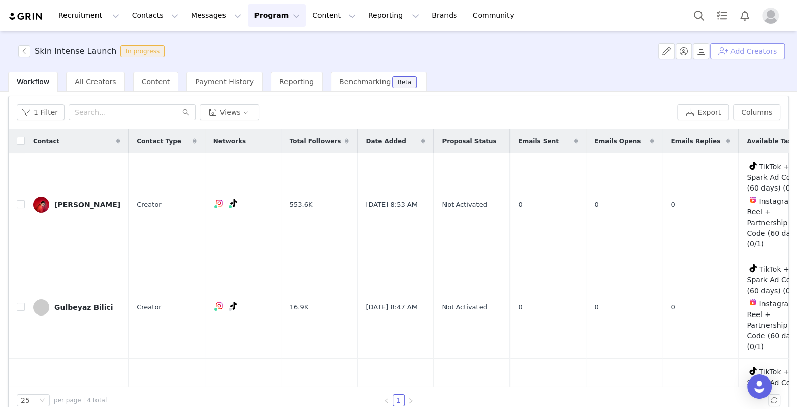
click at [584, 52] on button "Add Creators" at bounding box center [747, 51] width 75 height 16
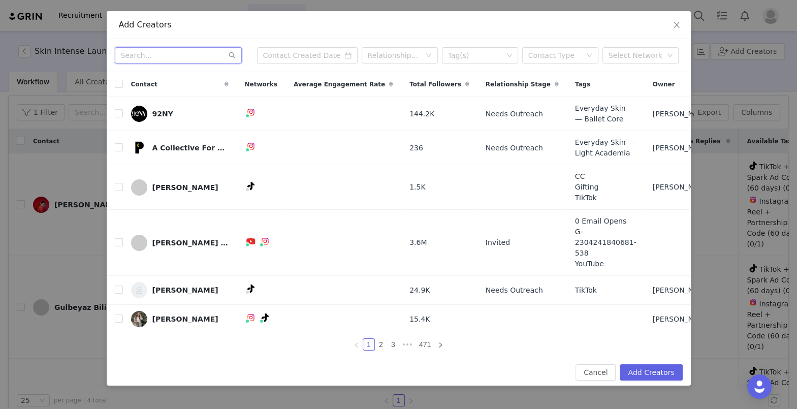
click at [216, 59] on input "text" at bounding box center [178, 55] width 127 height 16
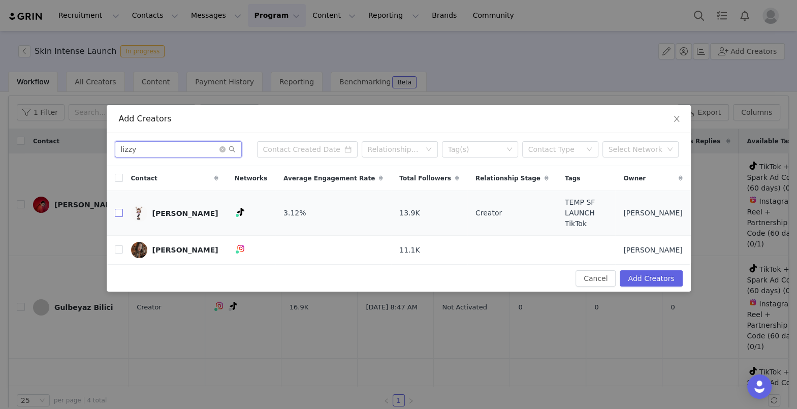
type input "lizzy"
click at [118, 215] on input "checkbox" at bounding box center [119, 213] width 8 height 8
checkbox input "true"
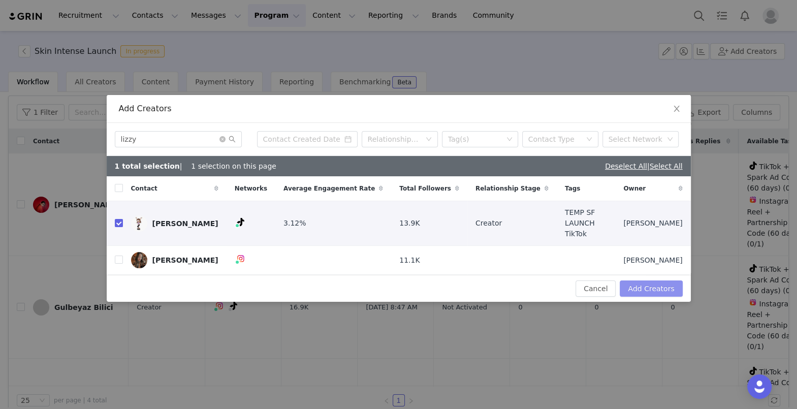
click at [584, 286] on button "Add Creators" at bounding box center [651, 288] width 62 height 16
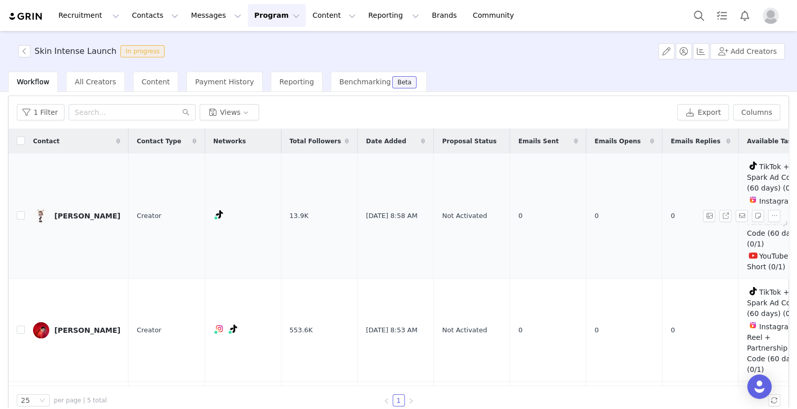
click at [82, 225] on td "[PERSON_NAME]" at bounding box center [77, 215] width 104 height 125
click at [18, 214] on input "checkbox" at bounding box center [21, 215] width 8 height 8
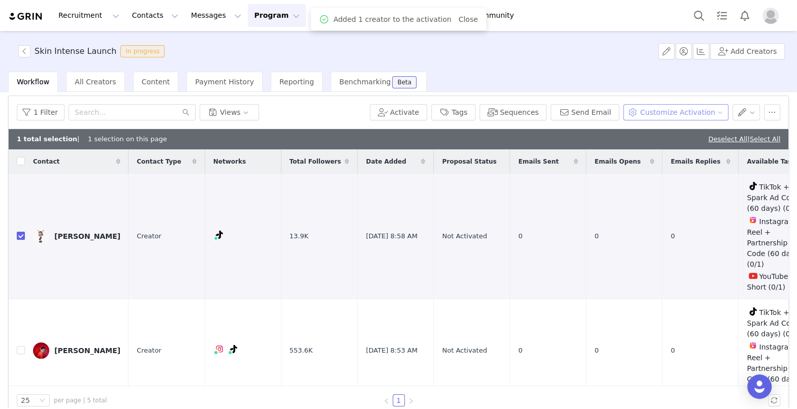
click at [584, 111] on button "Customize Activation" at bounding box center [675, 112] width 105 height 16
click at [584, 147] on span "Edit Available Tasks" at bounding box center [683, 147] width 70 height 11
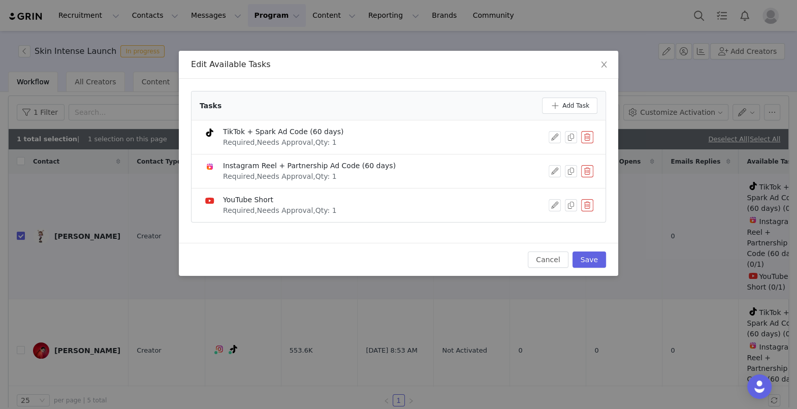
click at [584, 169] on button "button" at bounding box center [587, 171] width 12 height 12
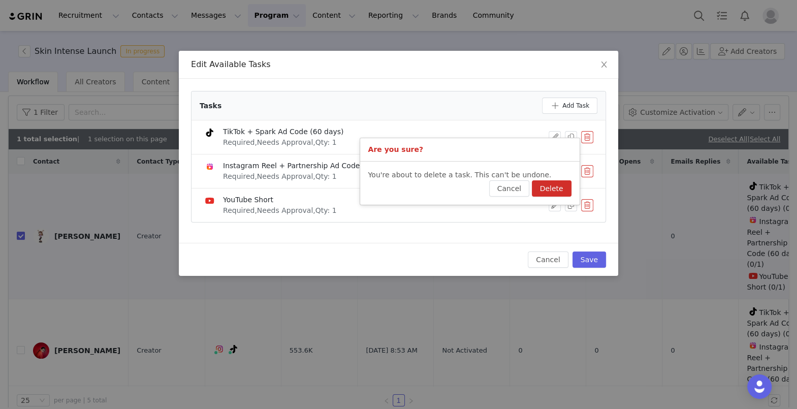
click at [561, 182] on button "Delete" at bounding box center [552, 188] width 40 height 16
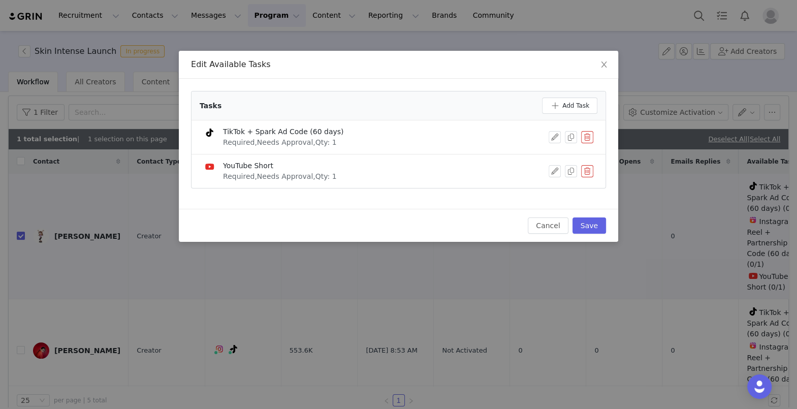
click at [584, 173] on button "button" at bounding box center [587, 171] width 12 height 12
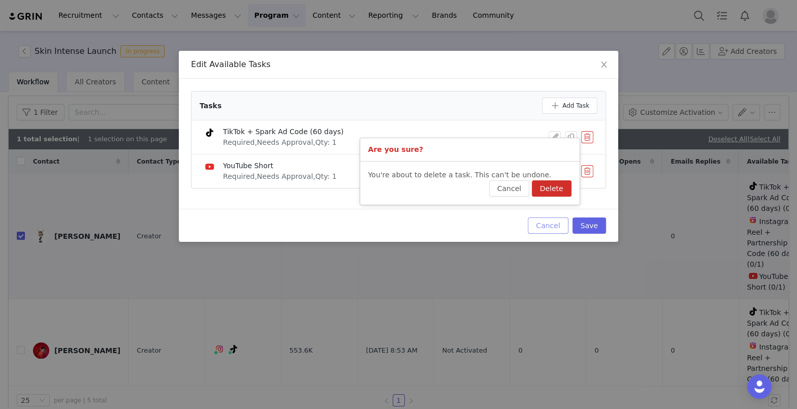
click at [564, 188] on button "Delete" at bounding box center [552, 188] width 40 height 16
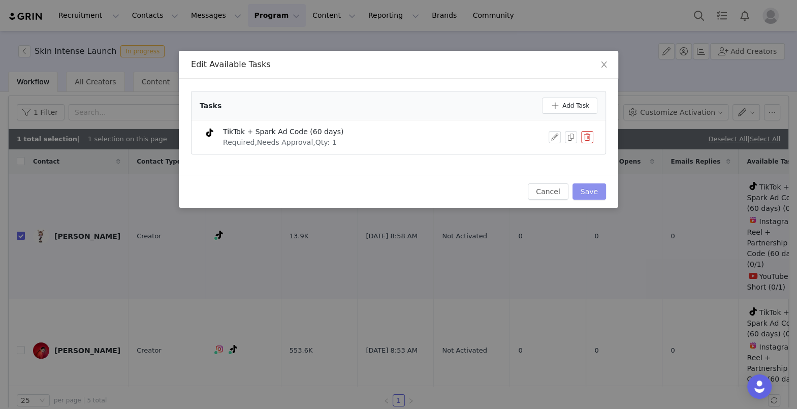
click at [584, 187] on button "Save" at bounding box center [590, 191] width 34 height 16
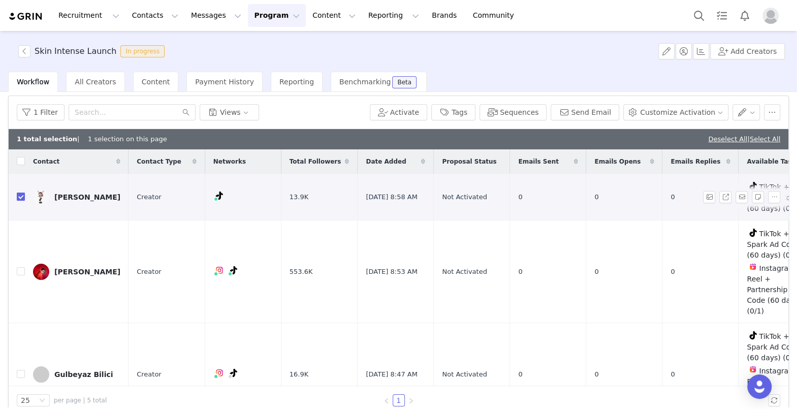
click at [20, 193] on input "checkbox" at bounding box center [21, 197] width 8 height 8
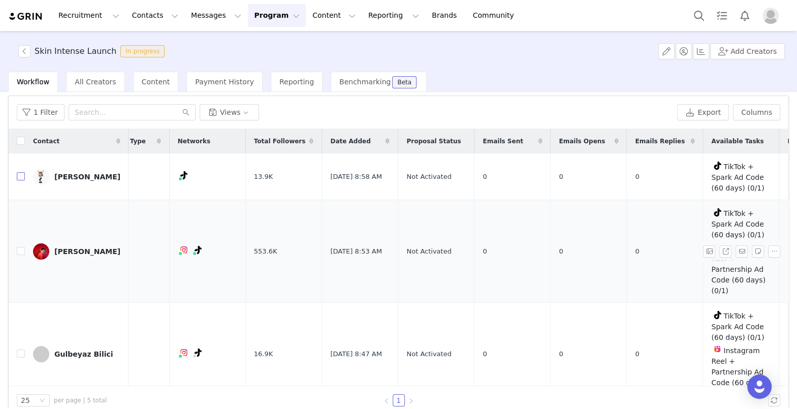
scroll to position [0, 133]
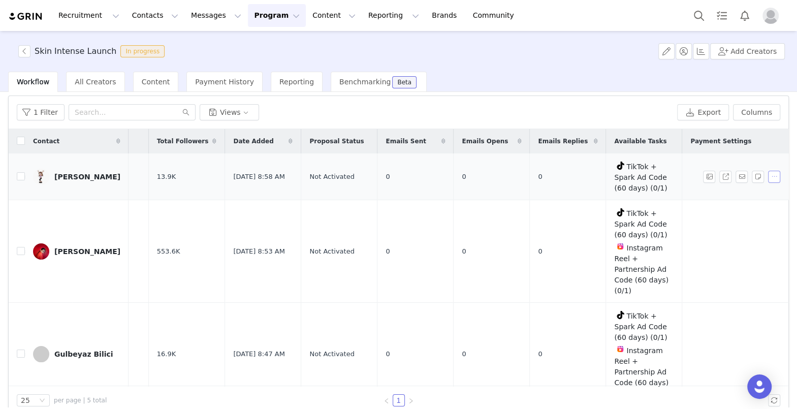
click at [584, 173] on button "button" at bounding box center [774, 177] width 12 height 12
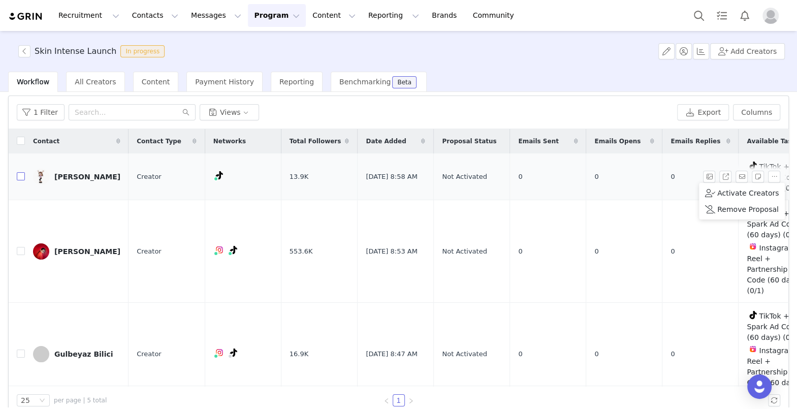
click at [21, 175] on input "checkbox" at bounding box center [21, 176] width 8 height 8
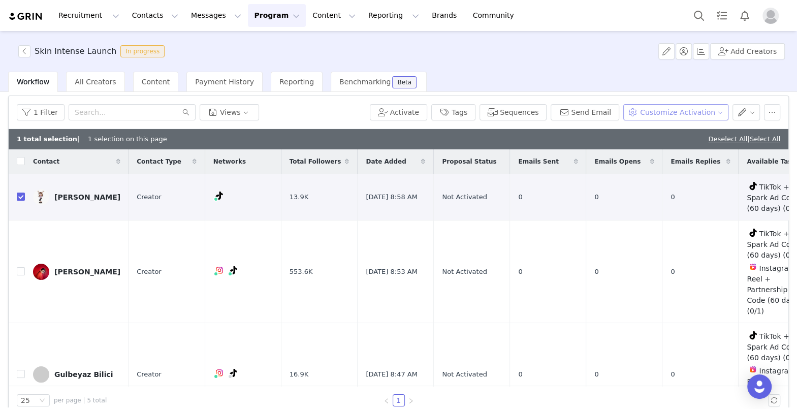
click at [584, 115] on button "Customize Activation" at bounding box center [675, 112] width 105 height 16
click at [584, 112] on button "button" at bounding box center [747, 112] width 28 height 16
click at [584, 112] on button "Customize Activation" at bounding box center [675, 112] width 105 height 16
click at [584, 147] on span "Edit Available Tasks" at bounding box center [683, 147] width 70 height 11
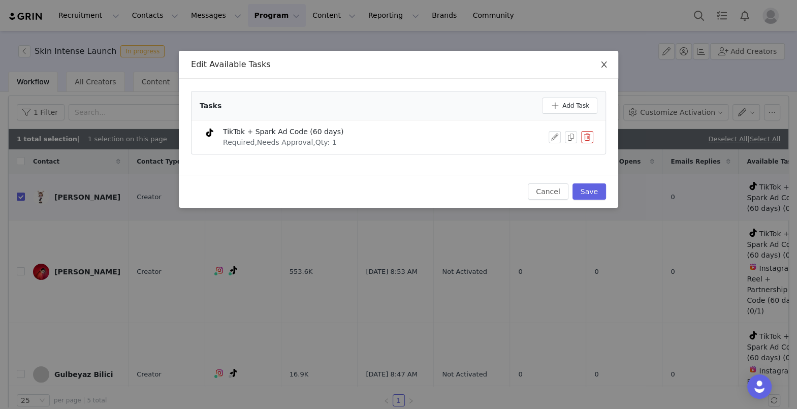
click at [584, 65] on icon "icon: close" at bounding box center [604, 64] width 6 height 6
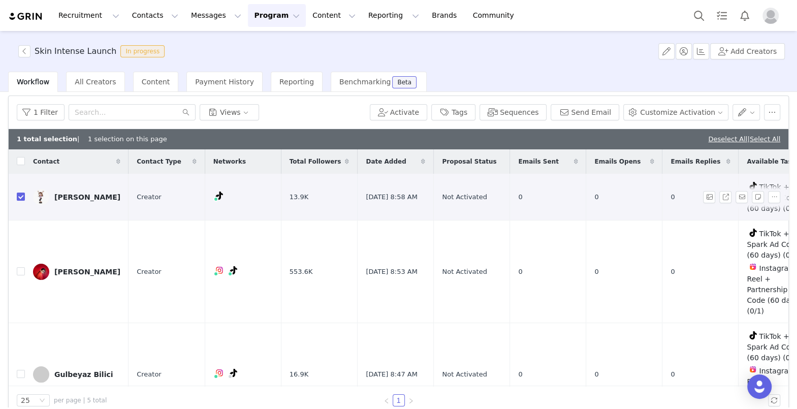
click at [151, 203] on td "Creator" at bounding box center [167, 197] width 76 height 47
click at [18, 199] on label at bounding box center [21, 197] width 8 height 11
click at [21, 194] on input "checkbox" at bounding box center [21, 197] width 8 height 8
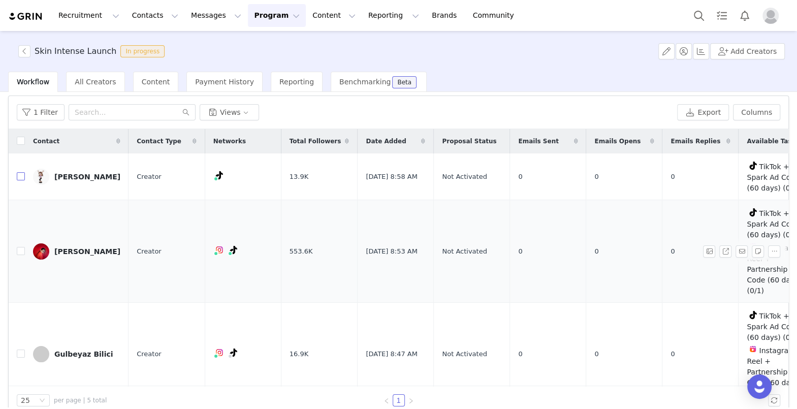
scroll to position [0, 133]
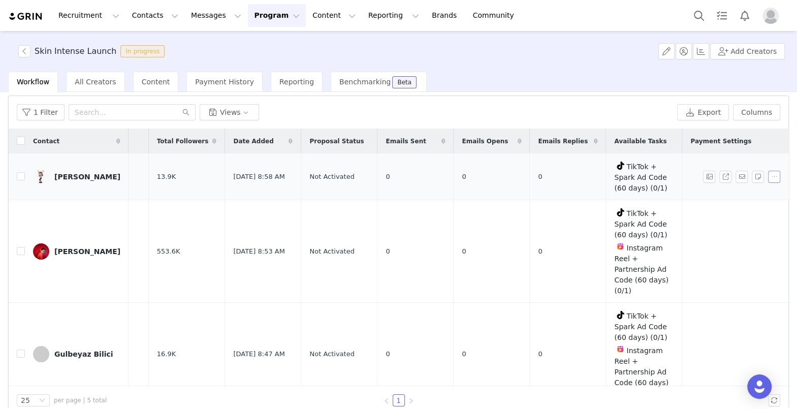
click at [584, 173] on button "button" at bounding box center [774, 177] width 12 height 12
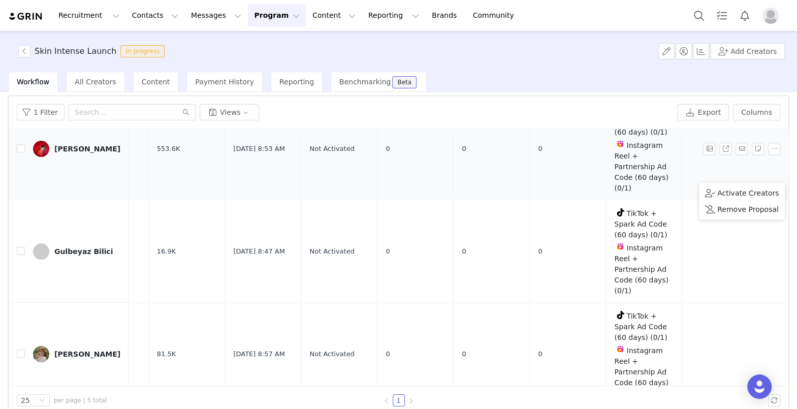
scroll to position [219, 133]
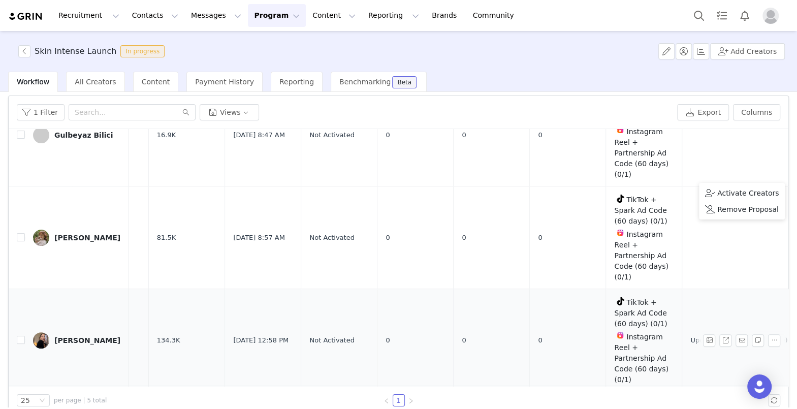
click at [584, 322] on td "Upon completion ($2,000.00)" at bounding box center [739, 340] width 114 height 103
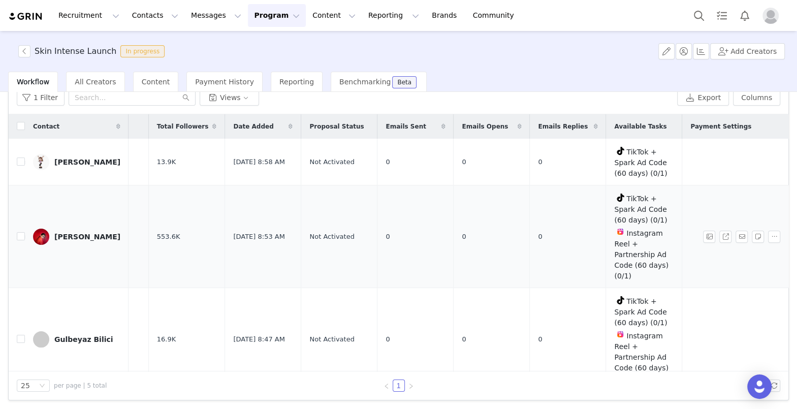
scroll to position [0, 0]
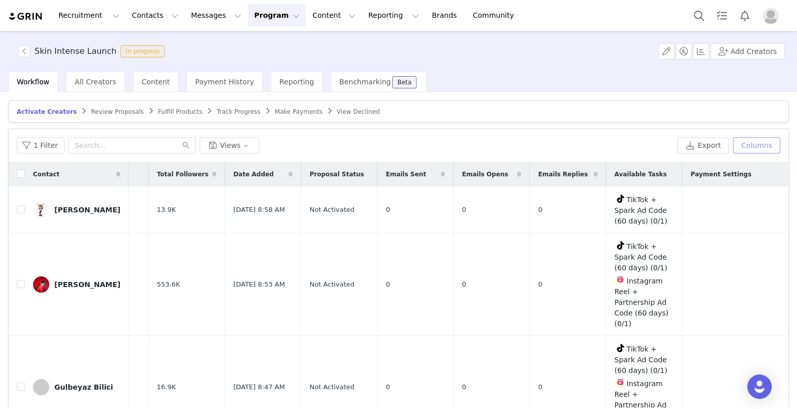
click at [584, 141] on button "Columns" at bounding box center [756, 145] width 47 height 16
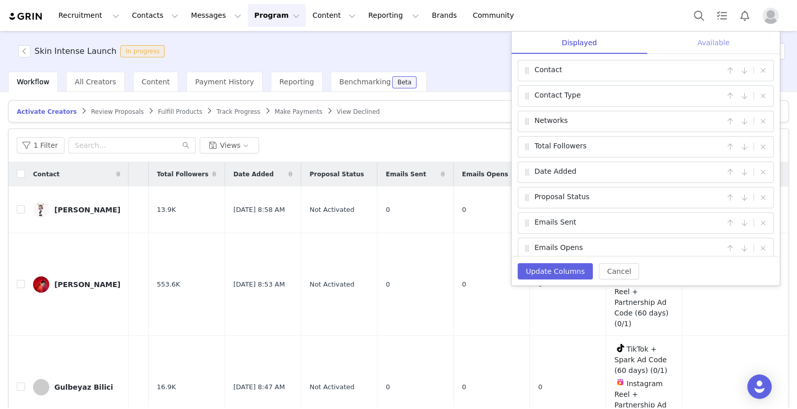
click at [584, 48] on div "Available" at bounding box center [713, 43] width 133 height 23
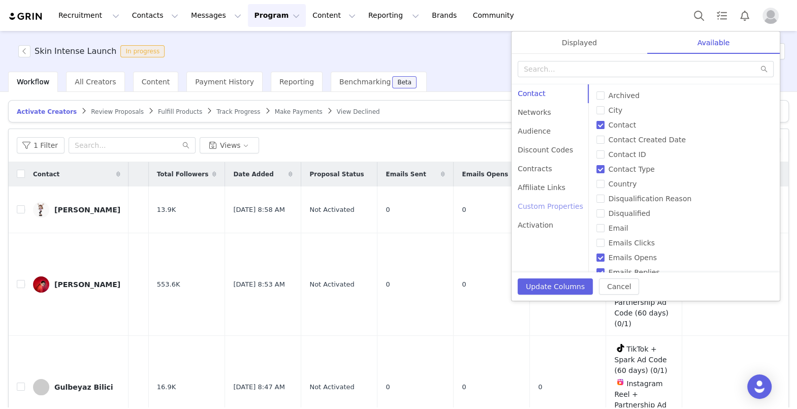
click at [541, 214] on div "Custom Properties" at bounding box center [551, 206] width 78 height 19
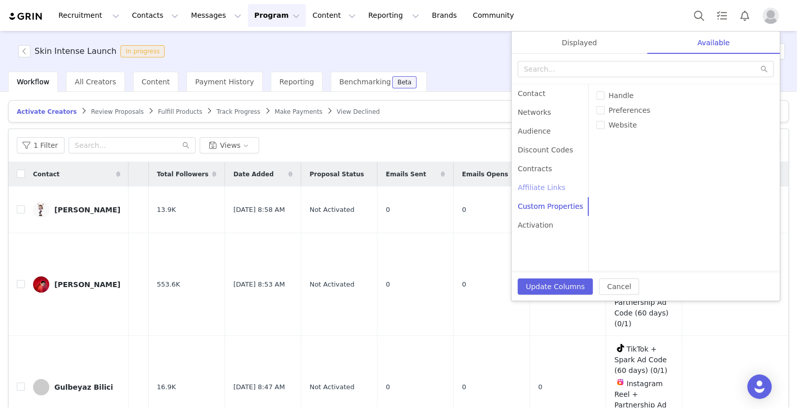
click at [541, 188] on div "Affiliate Links" at bounding box center [551, 187] width 78 height 19
click at [543, 119] on div "Networks" at bounding box center [551, 112] width 78 height 19
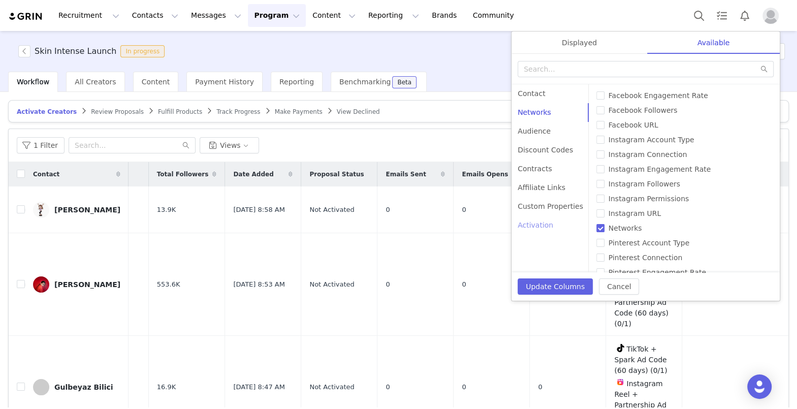
click at [541, 228] on div "Activation" at bounding box center [551, 225] width 78 height 19
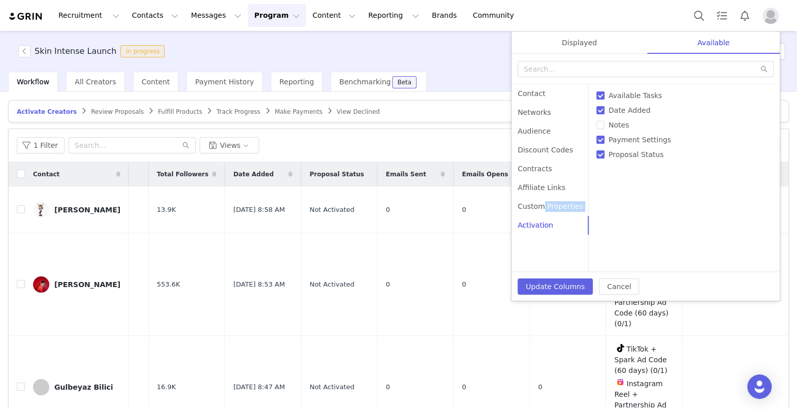
drag, startPoint x: 544, startPoint y: 207, endPoint x: 607, endPoint y: 234, distance: 69.0
click at [568, 230] on div "Contact Networks Audience Discount Codes Contracts Affiliate Links Custom Prope…" at bounding box center [551, 159] width 78 height 150
click at [584, 288] on button "Cancel" at bounding box center [619, 286] width 40 height 16
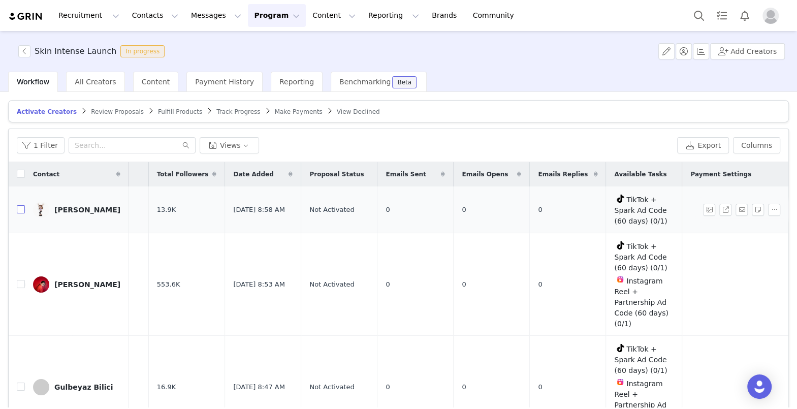
click at [21, 207] on input "checkbox" at bounding box center [21, 209] width 8 height 8
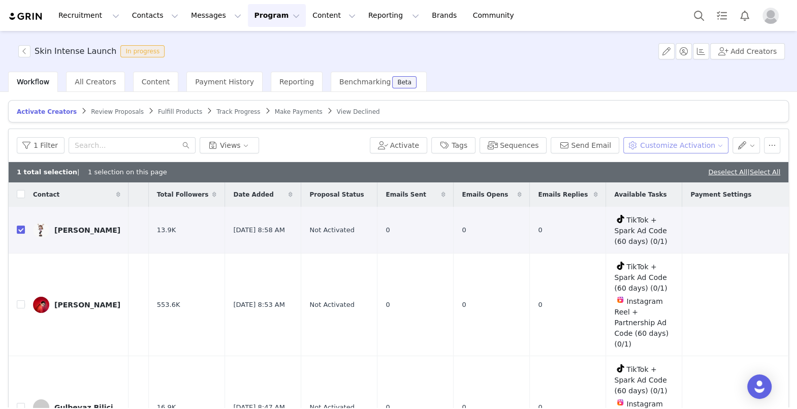
click at [584, 147] on button "Customize Activation" at bounding box center [675, 145] width 105 height 16
click at [584, 165] on span "Edit Product Selection" at bounding box center [687, 164] width 78 height 11
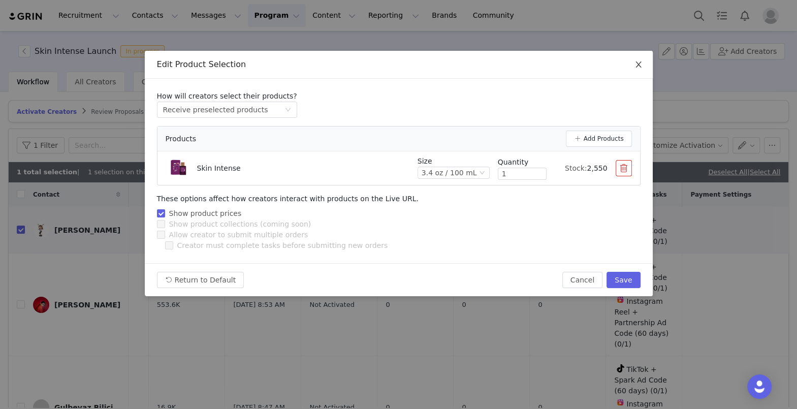
click at [584, 67] on icon "icon: close" at bounding box center [639, 64] width 8 height 8
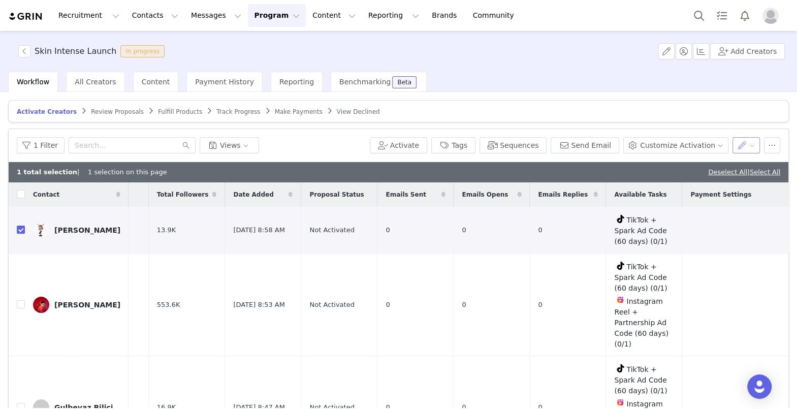
click at [584, 146] on button "button" at bounding box center [747, 145] width 28 height 16
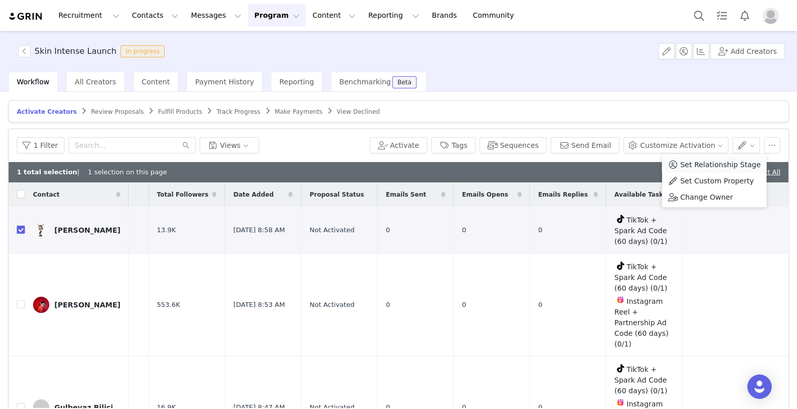
click at [584, 166] on span "Set Relationship Stage" at bounding box center [720, 164] width 80 height 11
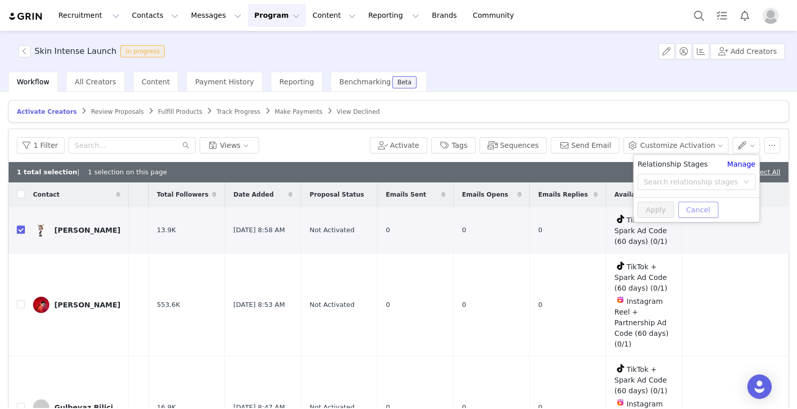
click at [584, 213] on button "Cancel" at bounding box center [698, 210] width 40 height 16
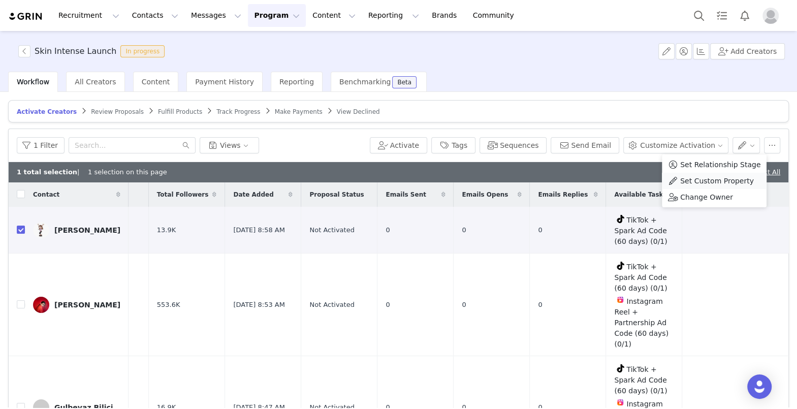
click at [584, 182] on span "Set Custom Property" at bounding box center [717, 180] width 74 height 11
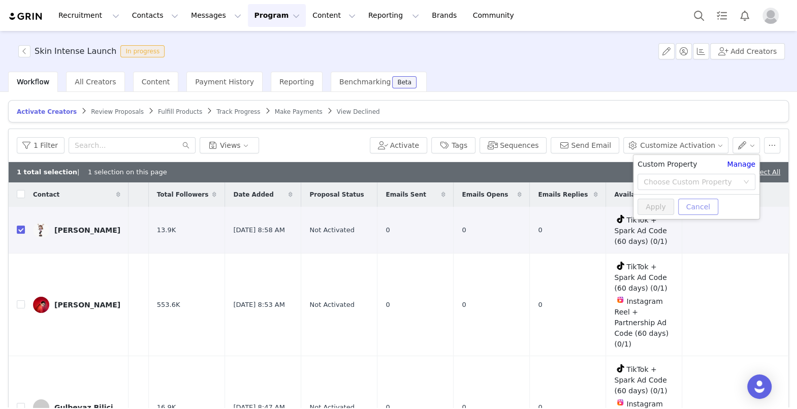
click at [584, 208] on button "Cancel" at bounding box center [698, 207] width 40 height 16
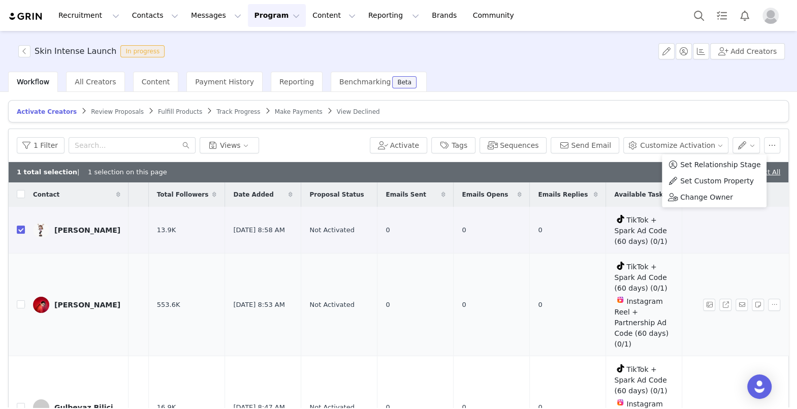
click at [584, 254] on td "TikTok + Spark Ad Code (60 days) (0/1) Instagram Reel + Partnership Ad Code (60…" at bounding box center [644, 305] width 76 height 103
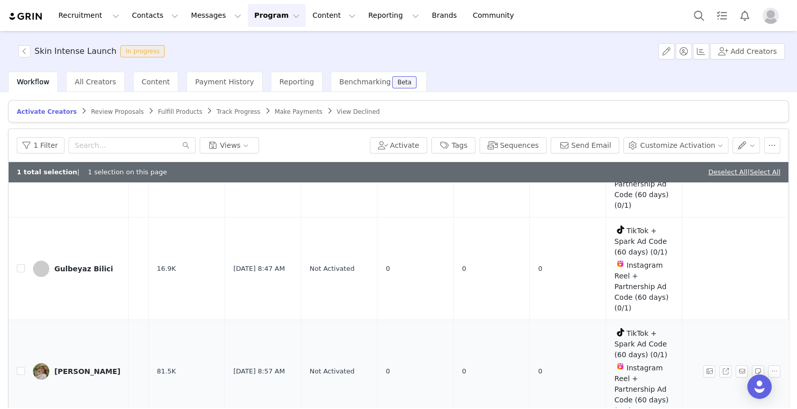
scroll to position [0, 133]
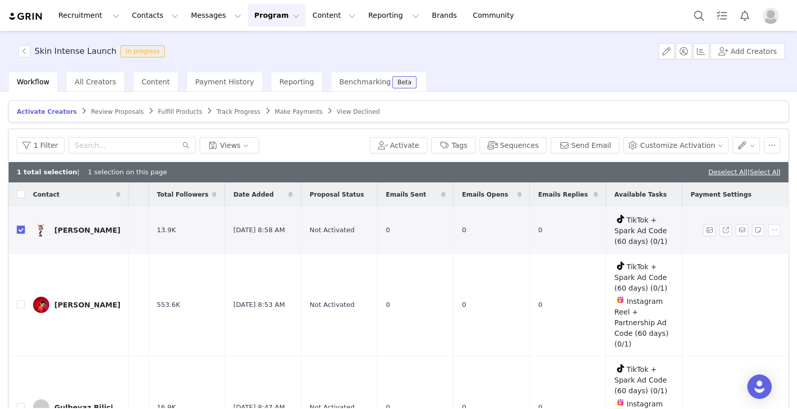
click at [17, 226] on input "checkbox" at bounding box center [21, 230] width 8 height 8
checkbox input "false"
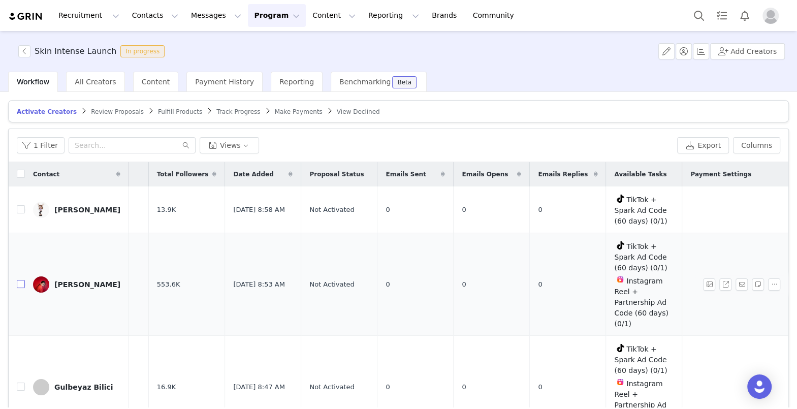
click at [23, 280] on input "checkbox" at bounding box center [21, 284] width 8 height 8
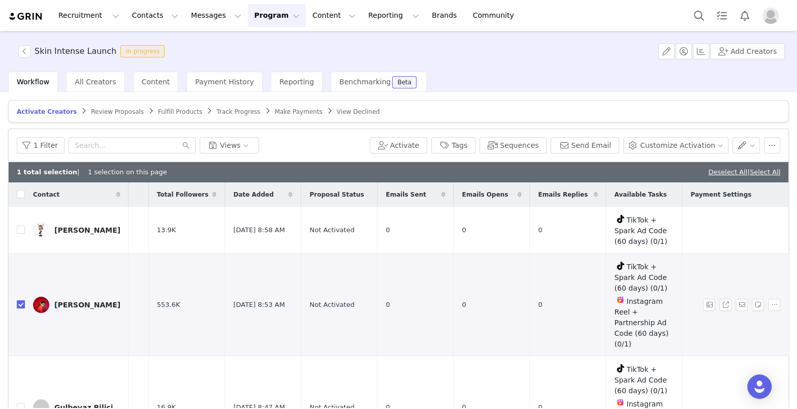
click at [17, 300] on input "checkbox" at bounding box center [21, 304] width 8 height 8
checkbox input "false"
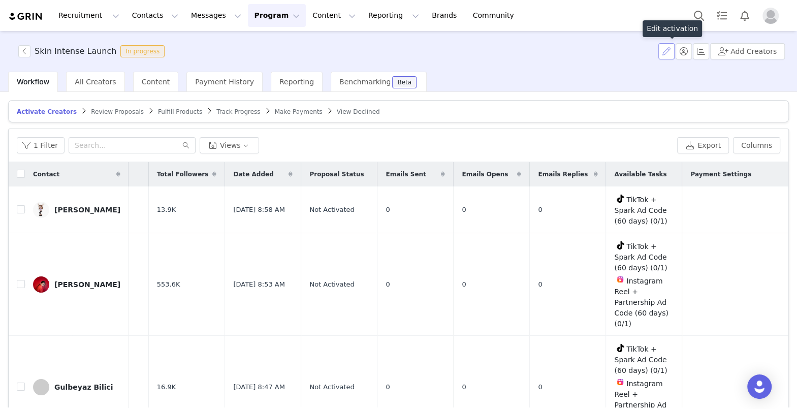
click at [584, 51] on button "button" at bounding box center [666, 51] width 16 height 16
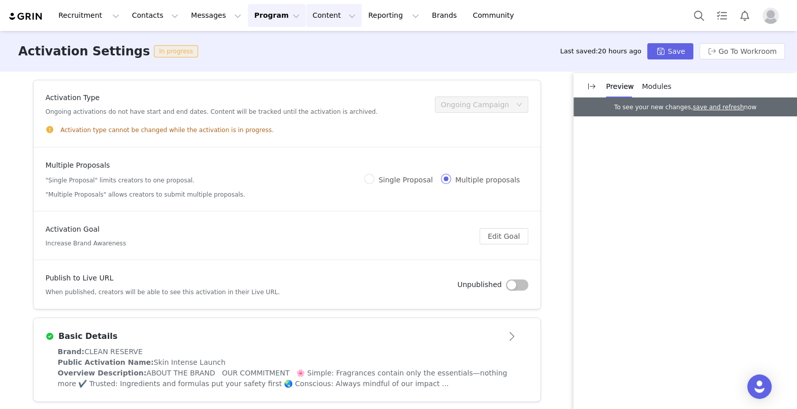
click at [306, 22] on button "Content Content" at bounding box center [333, 15] width 55 height 23
click at [303, 46] on p "Creator Content" at bounding box center [322, 45] width 57 height 11
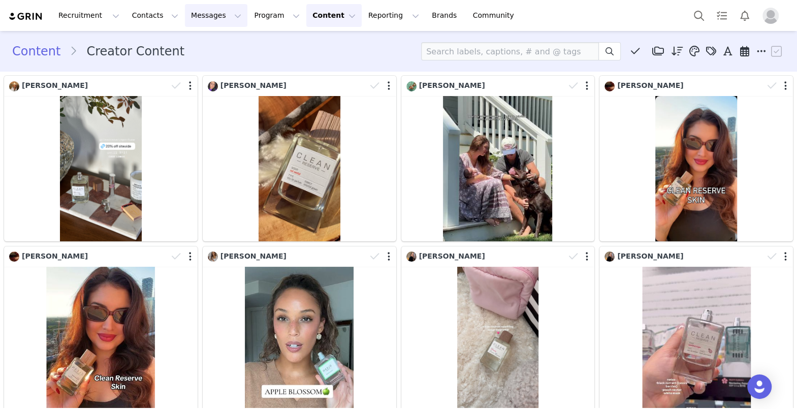
click at [185, 13] on button "Messages Messages" at bounding box center [216, 15] width 62 height 23
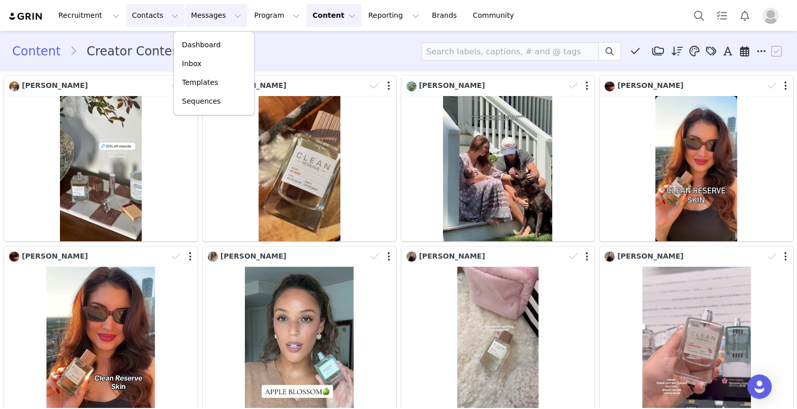
click at [145, 18] on button "Contacts Contacts" at bounding box center [155, 15] width 58 height 23
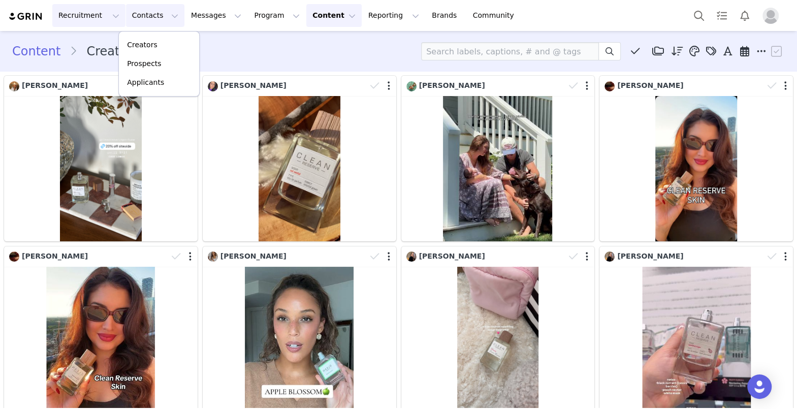
click at [90, 15] on button "Recruitment Recruitment" at bounding box center [88, 15] width 73 height 23
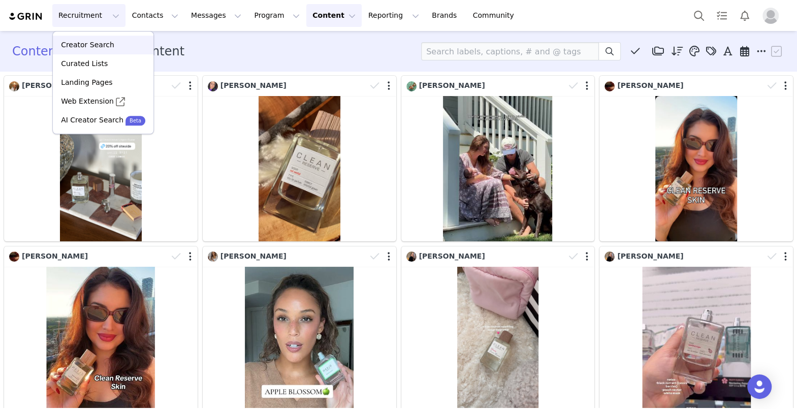
click at [80, 47] on p "Creator Search" at bounding box center [87, 45] width 53 height 11
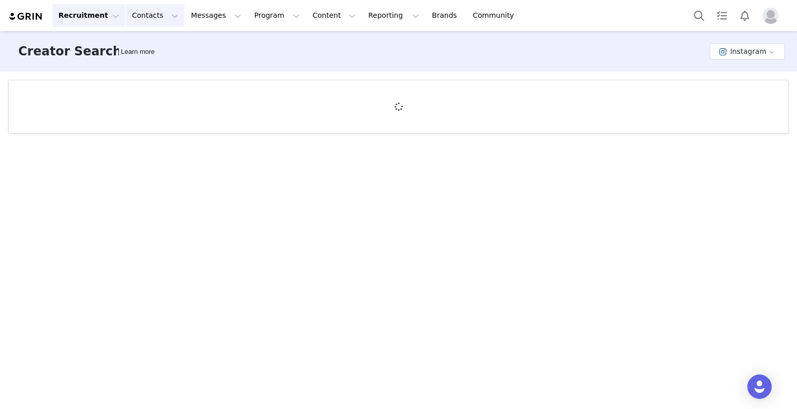
click at [149, 16] on button "Contacts Contacts" at bounding box center [155, 15] width 58 height 23
click at [203, 16] on button "Messages Messages" at bounding box center [216, 15] width 62 height 23
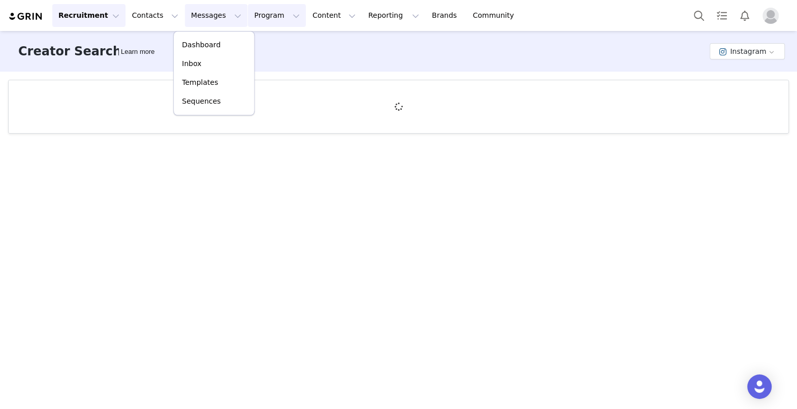
click at [259, 16] on button "Program Program" at bounding box center [277, 15] width 58 height 23
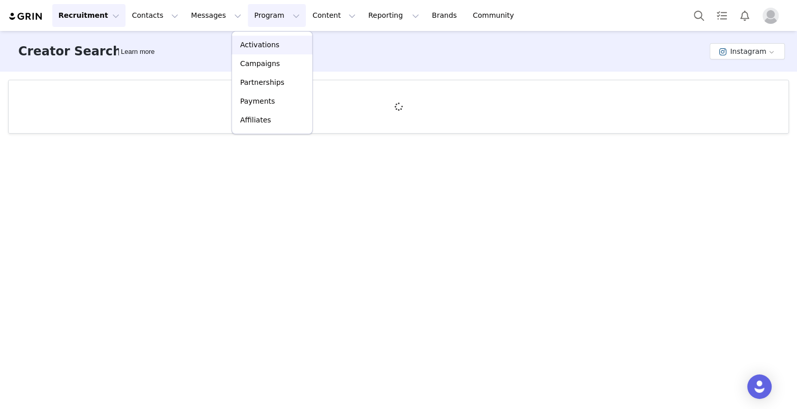
click at [250, 49] on p "Activations" at bounding box center [259, 45] width 39 height 11
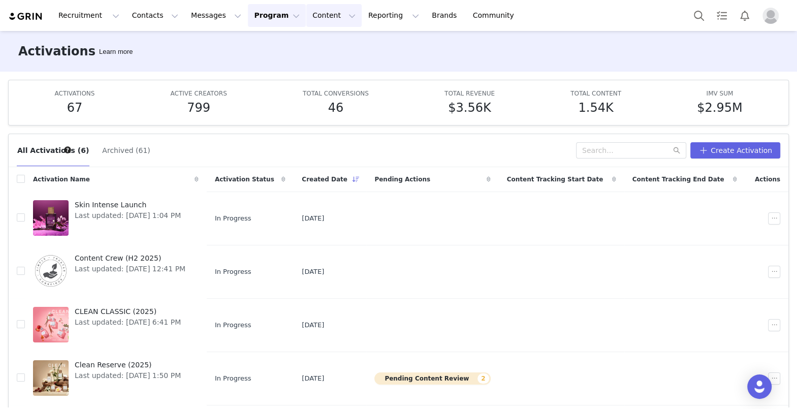
click at [310, 17] on button "Content Content" at bounding box center [333, 15] width 55 height 23
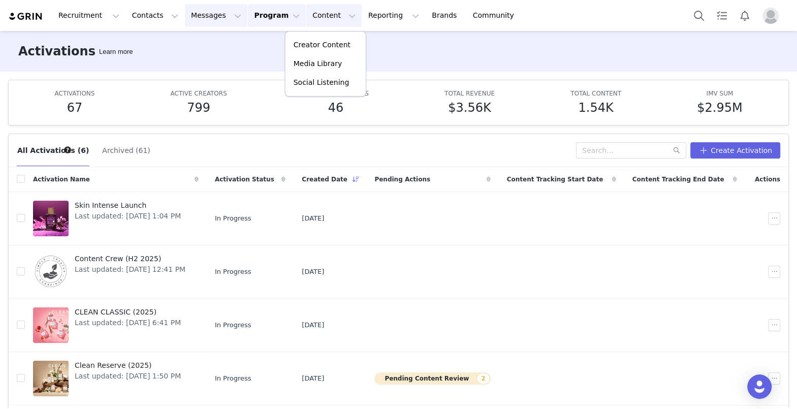
click at [201, 15] on button "Messages Messages" at bounding box center [216, 15] width 62 height 23
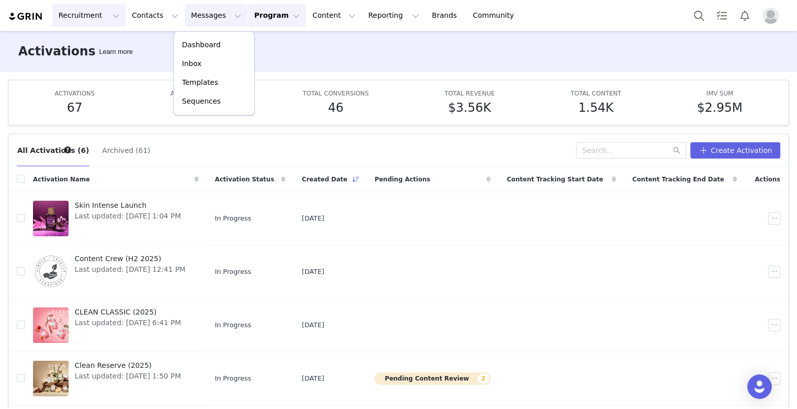
click at [70, 20] on button "Recruitment Recruitment" at bounding box center [88, 15] width 73 height 23
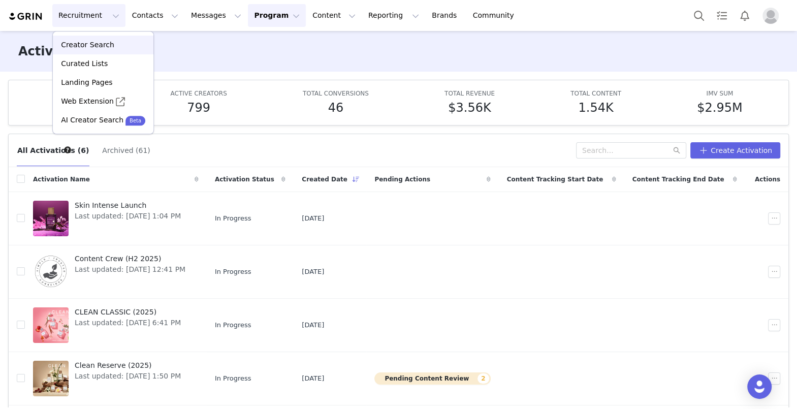
click at [97, 44] on p "Creator Search" at bounding box center [87, 45] width 53 height 11
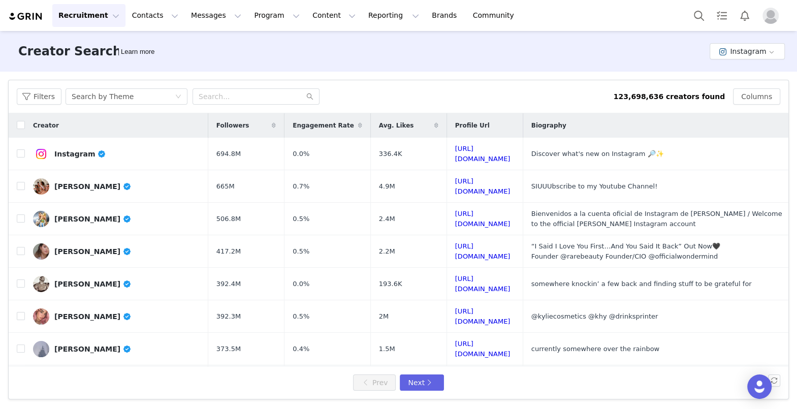
click at [99, 13] on button "Recruitment Recruitment" at bounding box center [88, 15] width 73 height 23
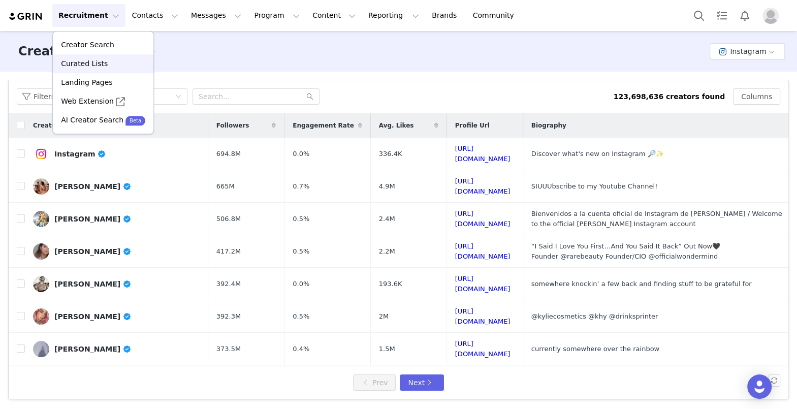
click at [83, 60] on p "Curated Lists" at bounding box center [84, 63] width 47 height 11
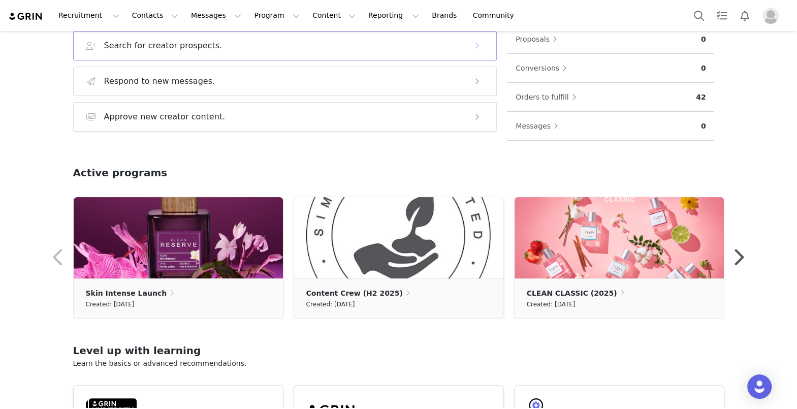
scroll to position [202, 0]
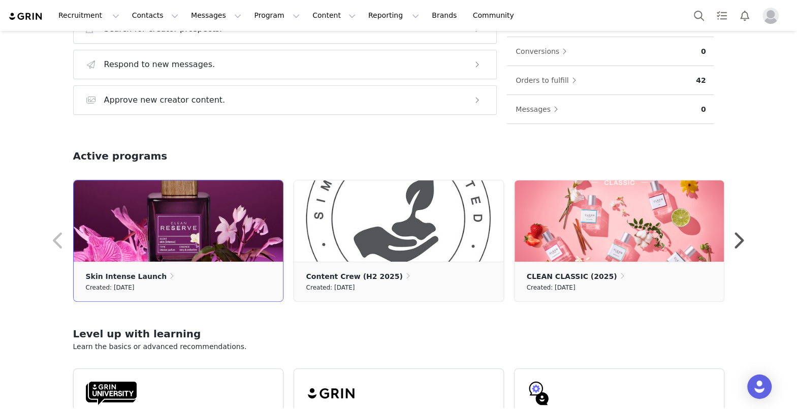
click at [147, 241] on img at bounding box center [178, 220] width 209 height 81
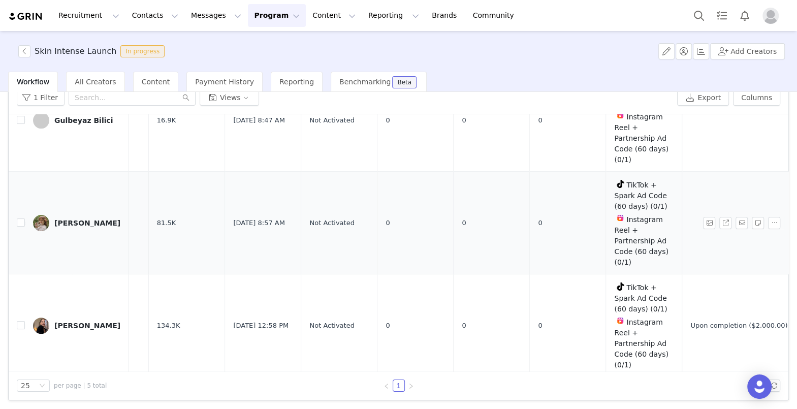
scroll to position [0, 133]
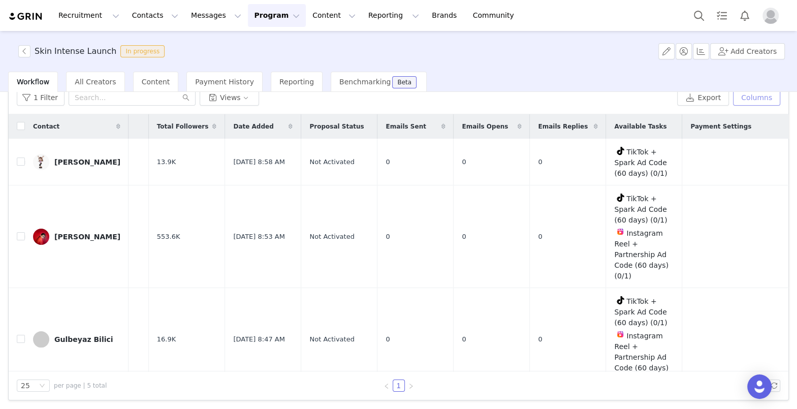
click at [756, 98] on button "Columns" at bounding box center [756, 97] width 47 height 16
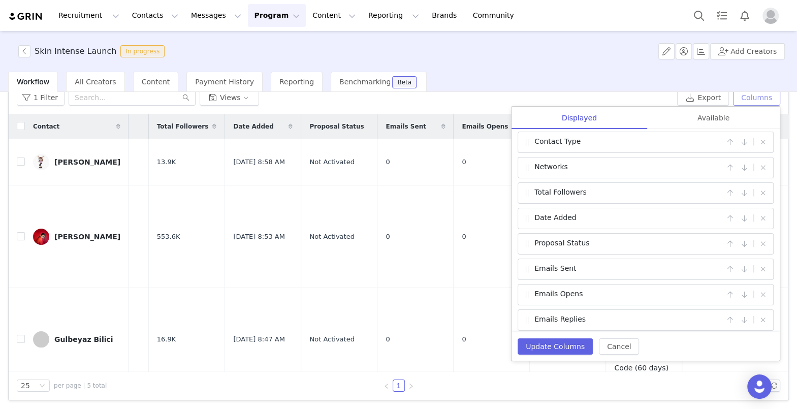
scroll to position [80, 0]
click at [712, 117] on div "Available" at bounding box center [713, 118] width 133 height 23
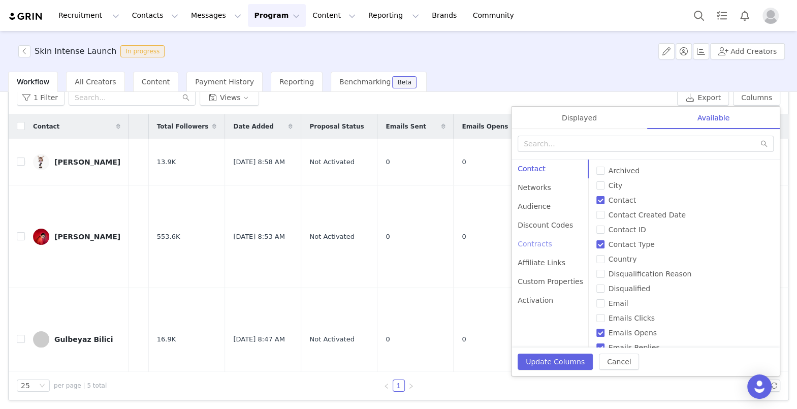
click at [539, 247] on div "Contracts" at bounding box center [551, 244] width 78 height 19
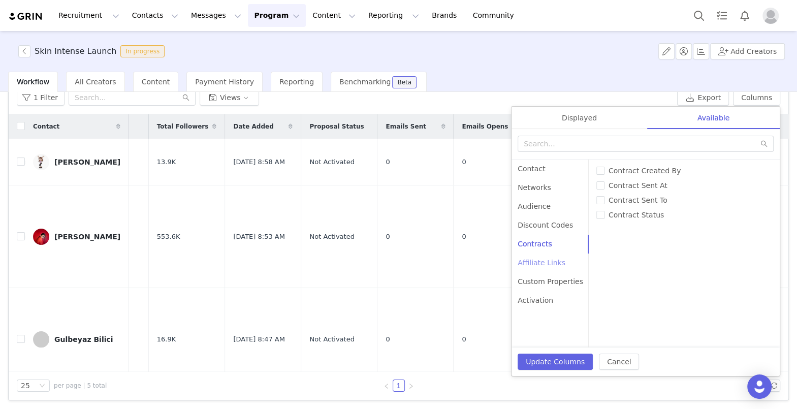
click at [538, 262] on div "Affiliate Links" at bounding box center [551, 263] width 78 height 19
click at [531, 293] on div "Activation" at bounding box center [551, 300] width 78 height 19
click at [529, 301] on div "Activation" at bounding box center [551, 300] width 78 height 19
click at [528, 284] on div "Custom Properties" at bounding box center [551, 281] width 78 height 19
click at [528, 263] on div "Affiliate Links" at bounding box center [551, 263] width 78 height 19
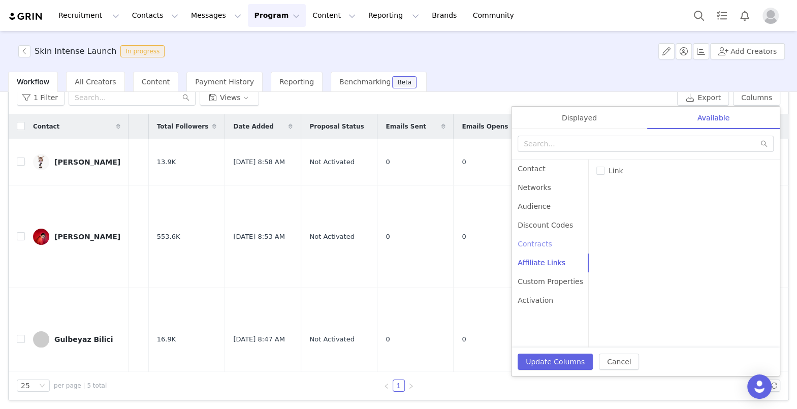
click at [525, 247] on div "Contracts" at bounding box center [551, 244] width 78 height 19
click at [526, 205] on div "Audience" at bounding box center [551, 206] width 78 height 19
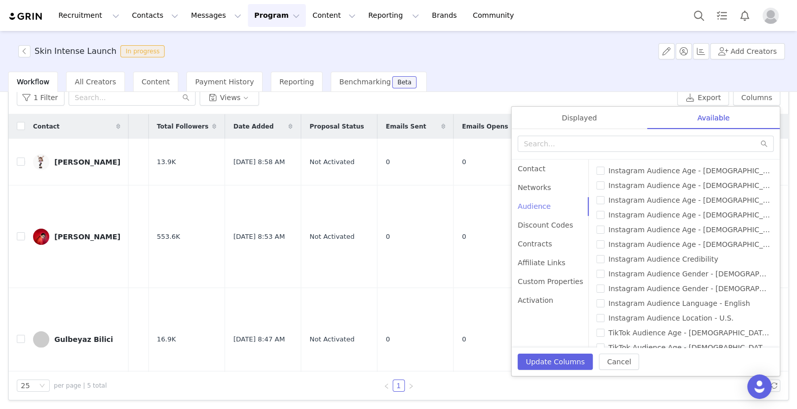
click at [531, 202] on div "Audience" at bounding box center [551, 206] width 78 height 19
click at [620, 365] on button "Cancel" at bounding box center [619, 362] width 40 height 16
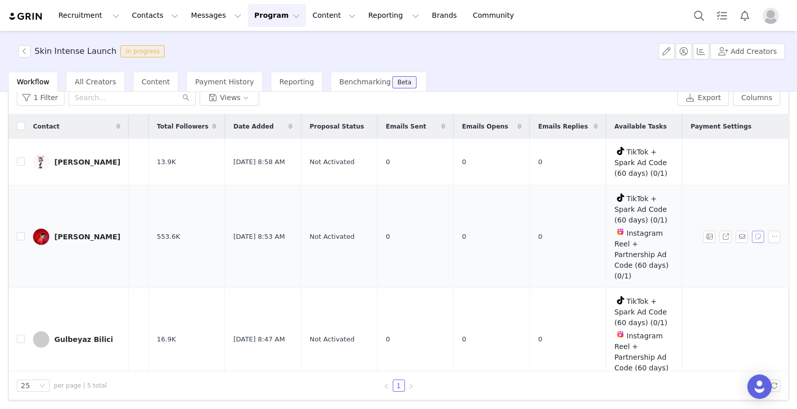
click at [756, 236] on button "button" at bounding box center [758, 237] width 12 height 12
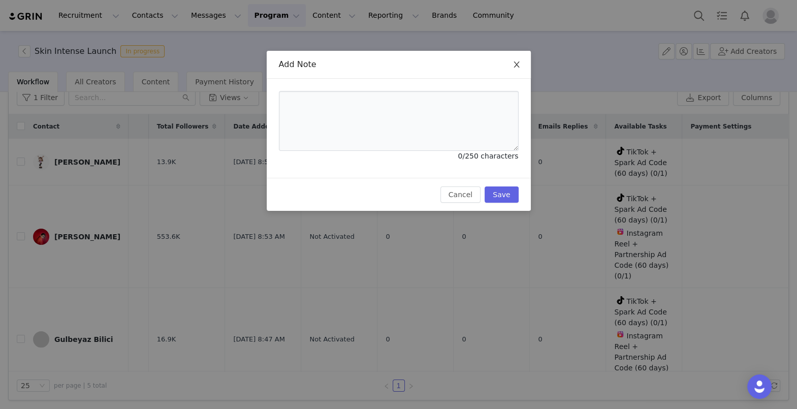
click at [517, 66] on icon "icon: close" at bounding box center [517, 64] width 8 height 8
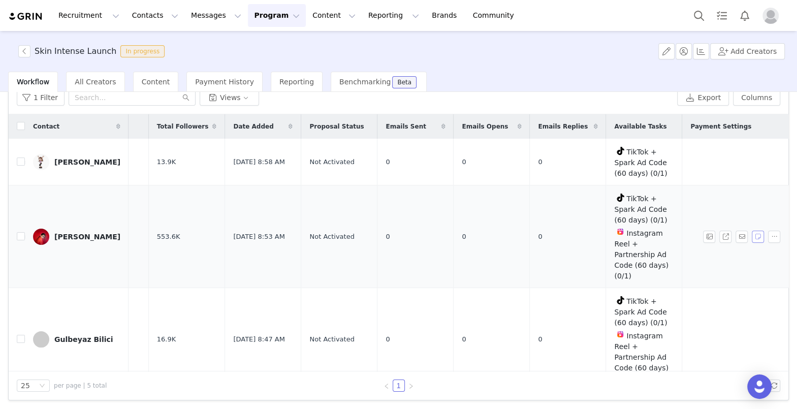
scroll to position [0, 0]
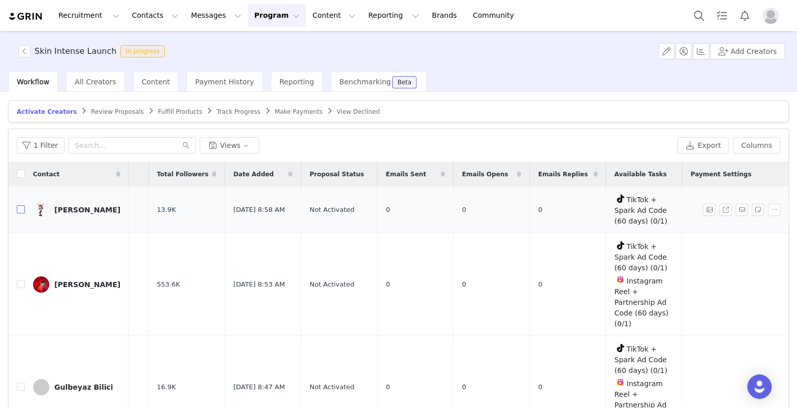
click at [24, 209] on input "checkbox" at bounding box center [21, 209] width 8 height 8
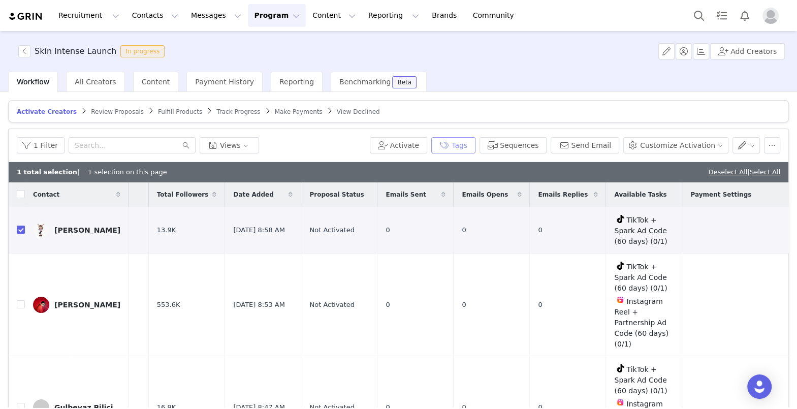
click at [473, 143] on button "Tags" at bounding box center [453, 145] width 44 height 16
click at [316, 149] on div "1 Filter Views" at bounding box center [191, 145] width 349 height 16
click at [717, 144] on button "Customize Activation" at bounding box center [675, 145] width 105 height 16
click at [721, 143] on button "Customize Activation" at bounding box center [675, 145] width 105 height 16
click at [285, 139] on div "1 Filter Views" at bounding box center [191, 145] width 349 height 16
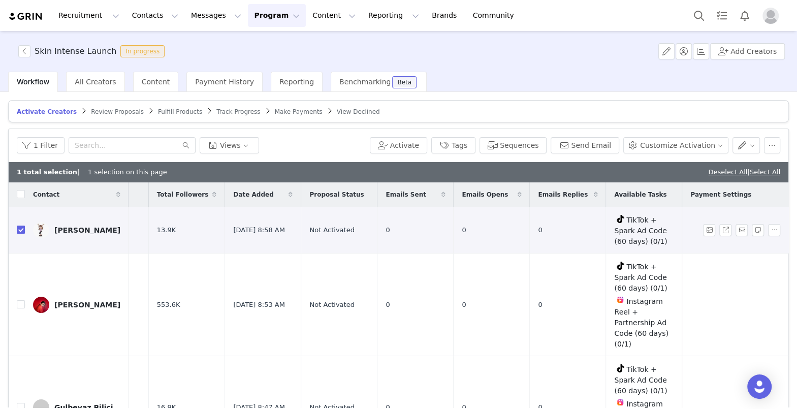
click at [17, 227] on input "checkbox" at bounding box center [21, 230] width 8 height 8
checkbox input "false"
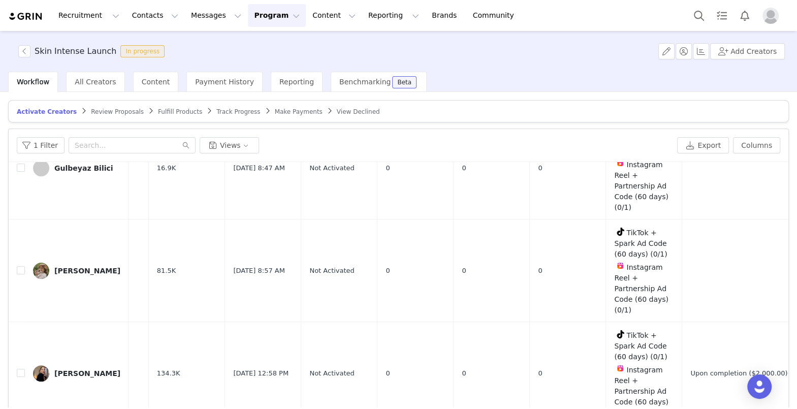
scroll to position [0, 133]
